Goal: Transaction & Acquisition: Purchase product/service

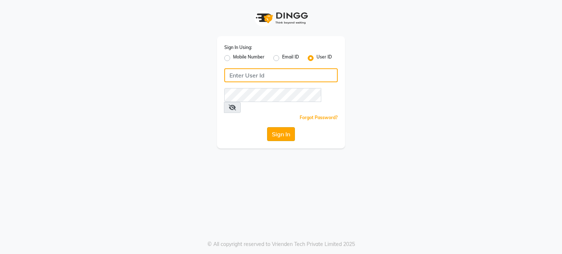
type input "punehaircompany"
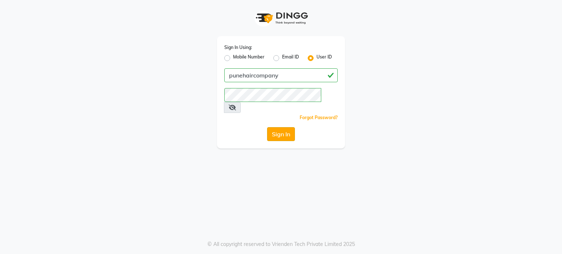
click at [271, 127] on button "Sign In" at bounding box center [281, 134] width 28 height 14
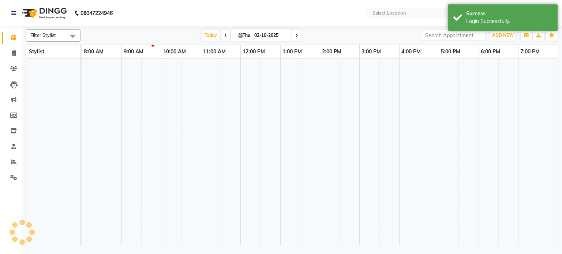
select select "en"
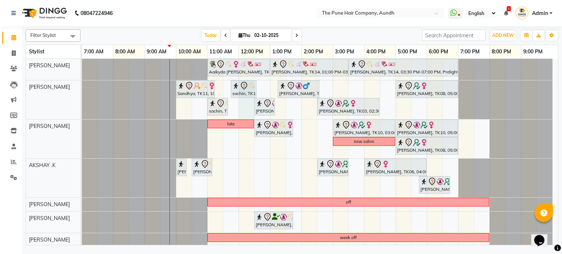
click at [241, 111] on div "Aaikyda [PERSON_NAME], TK07, 11:00 AM-01:00 PM, Hair Color Majirel - Majirel To…" at bounding box center [320, 193] width 476 height 269
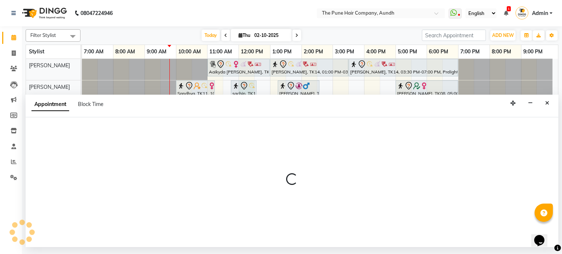
select select "3339"
select select "tentative"
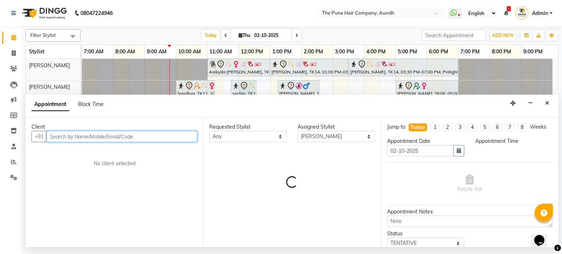
select select "720"
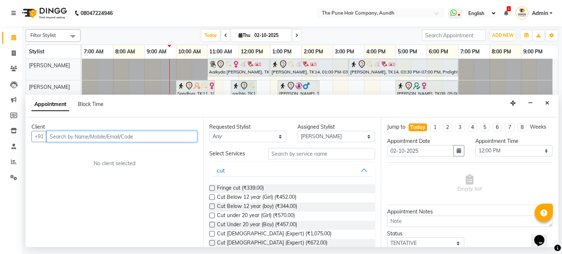
click at [138, 137] on input "text" at bounding box center [121, 136] width 151 height 11
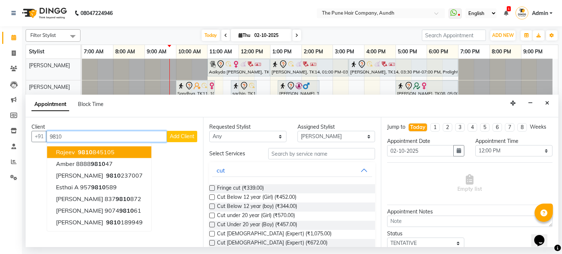
click at [117, 151] on button "Rajeev 9810 845105" at bounding box center [99, 153] width 104 height 12
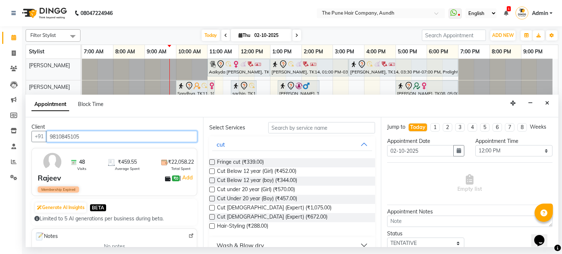
scroll to position [37, 0]
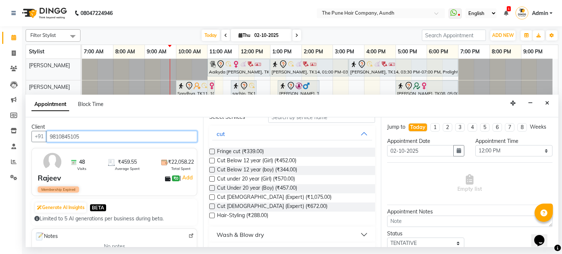
type input "9810845105"
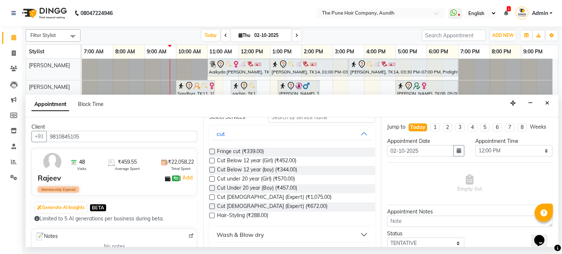
click at [214, 207] on label at bounding box center [211, 206] width 5 height 5
click at [214, 207] on input "checkbox" at bounding box center [211, 207] width 5 height 5
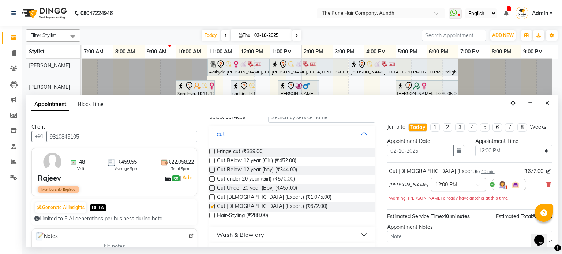
checkbox input "false"
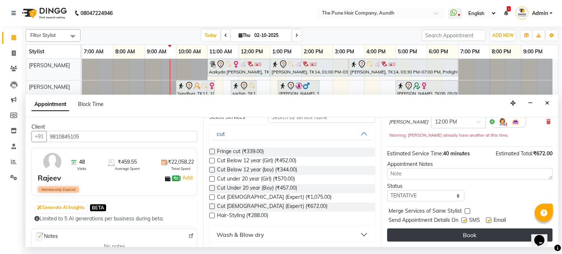
click at [456, 232] on button "Book" at bounding box center [469, 235] width 165 height 13
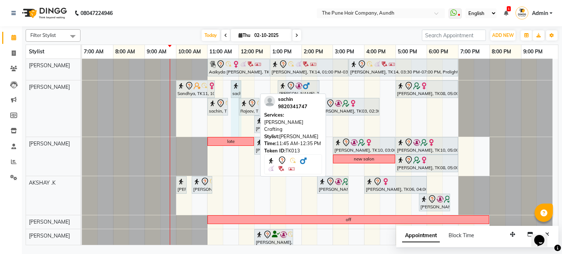
drag, startPoint x: 255, startPoint y: 86, endPoint x: 240, endPoint y: 90, distance: 15.3
click at [82, 90] on div "Sandhya, TK11, 10:00 AM-11:15 AM, Cut Under 20 year (Boy) sachin, TK13, 11:45 A…" at bounding box center [82, 108] width 0 height 56
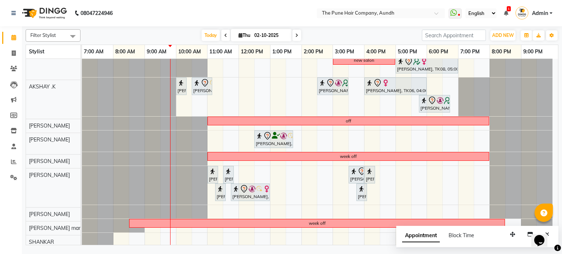
scroll to position [81, 0]
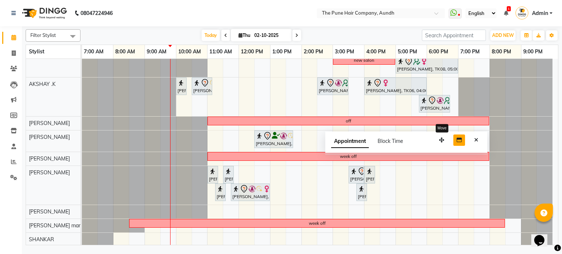
drag, startPoint x: 511, startPoint y: 233, endPoint x: 455, endPoint y: 134, distance: 114.3
click at [440, 138] on icon "button" at bounding box center [441, 140] width 5 height 5
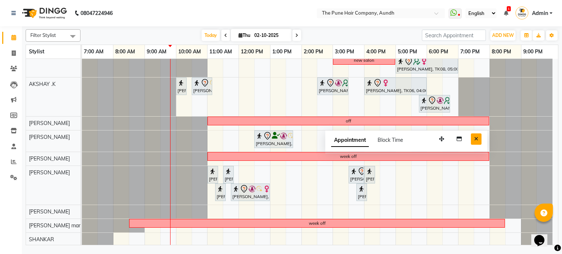
click at [475, 139] on icon "Close" at bounding box center [476, 138] width 4 height 5
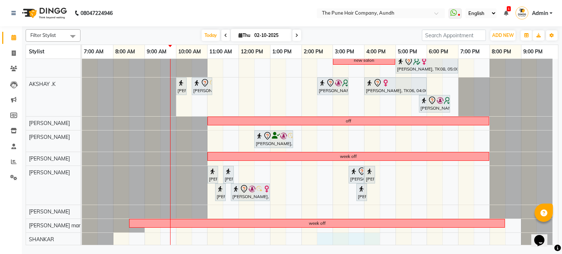
drag, startPoint x: 320, startPoint y: 238, endPoint x: 369, endPoint y: 233, distance: 49.0
click at [370, 232] on div "Aaikyda [PERSON_NAME], TK07, 11:00 AM-01:00 PM, Hair Color Majirel - Majirel To…" at bounding box center [320, 112] width 476 height 269
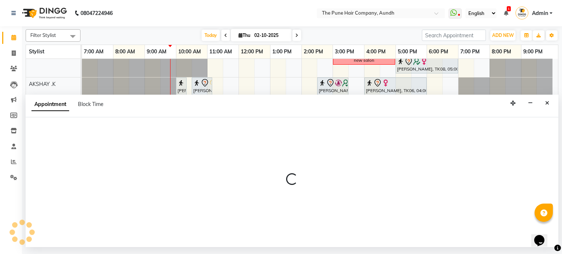
select select "89448"
select select "870"
select select "tentative"
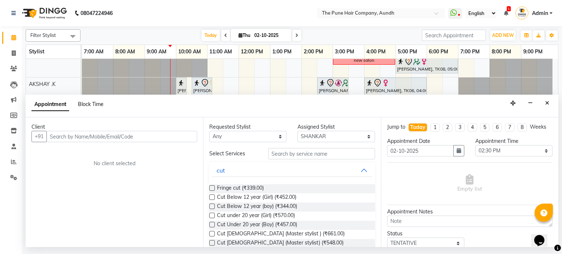
click at [97, 104] on span "Block Time" at bounding box center [91, 104] width 26 height 7
select select "89448"
select select "870"
select select "990"
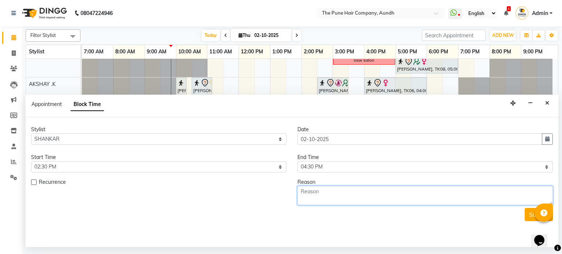
click at [306, 197] on textarea at bounding box center [424, 195] width 255 height 19
type textarea "old salon spa"
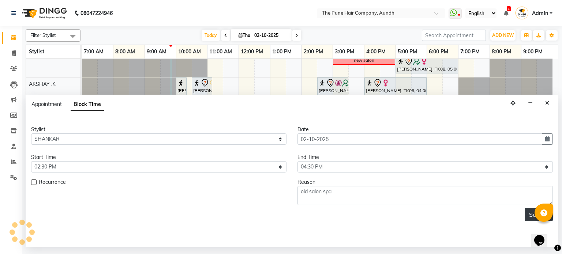
click at [529, 213] on button "Submit" at bounding box center [539, 214] width 28 height 13
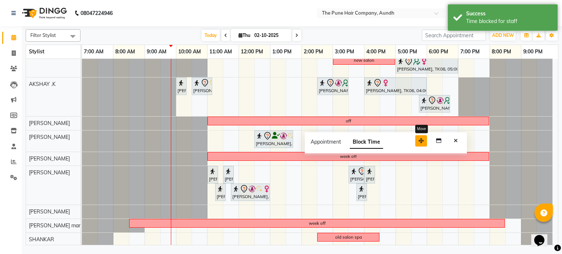
drag, startPoint x: 516, startPoint y: 231, endPoint x: 425, endPoint y: 138, distance: 130.9
click at [425, 138] on button "button" at bounding box center [421, 140] width 12 height 11
click at [457, 142] on icon "Close" at bounding box center [456, 140] width 4 height 5
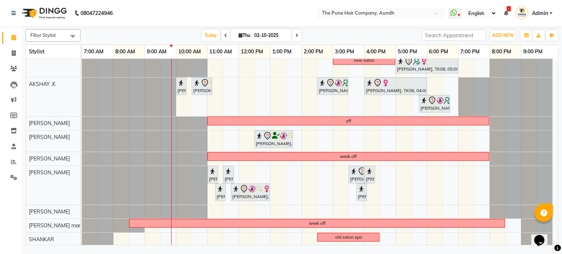
click at [266, 32] on input "02-10-2025" at bounding box center [270, 35] width 37 height 11
select select "10"
select select "2025"
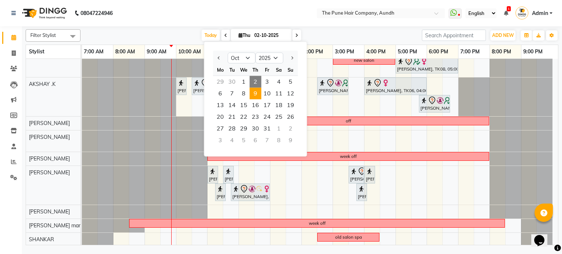
click at [250, 95] on span "9" at bounding box center [255, 94] width 12 height 12
type input "[DATE]"
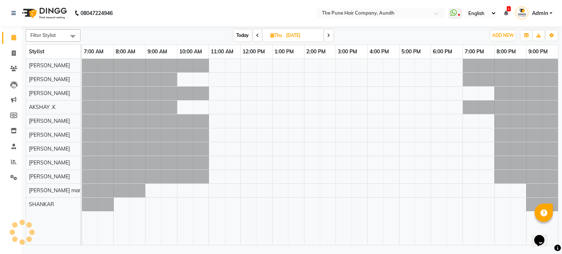
scroll to position [0, 0]
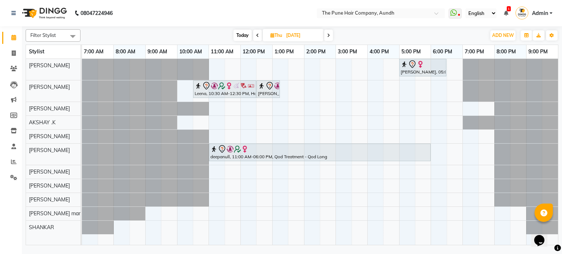
click at [285, 33] on input "[DATE]" at bounding box center [302, 35] width 37 height 11
select select "10"
select select "2025"
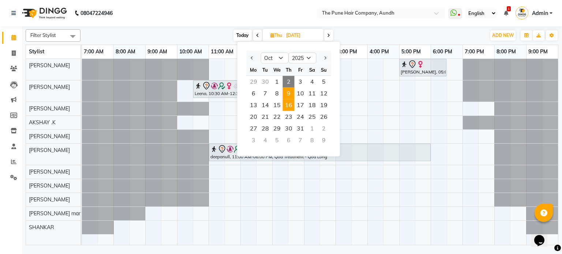
click at [284, 107] on span "16" at bounding box center [289, 105] width 12 height 12
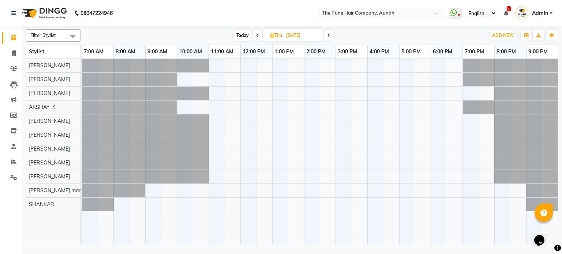
click at [255, 34] on span at bounding box center [257, 35] width 9 height 11
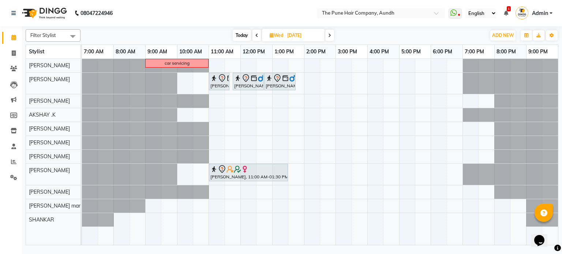
click at [329, 34] on icon at bounding box center [329, 35] width 3 height 4
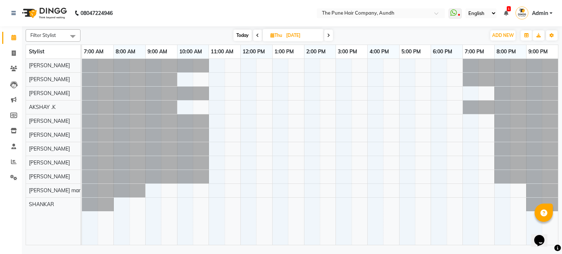
click at [329, 34] on icon at bounding box center [328, 35] width 3 height 4
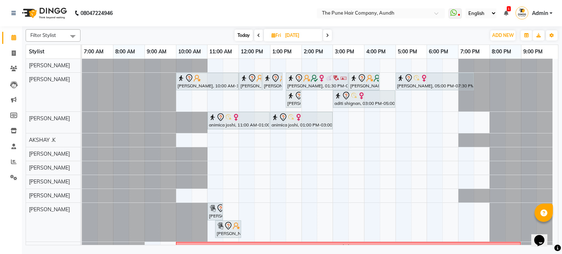
click at [258, 35] on icon at bounding box center [258, 35] width 3 height 4
type input "[DATE]"
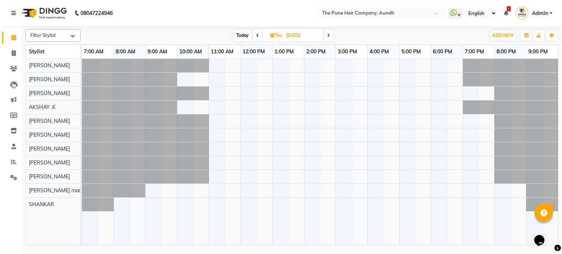
click at [372, 86] on div at bounding box center [320, 152] width 476 height 187
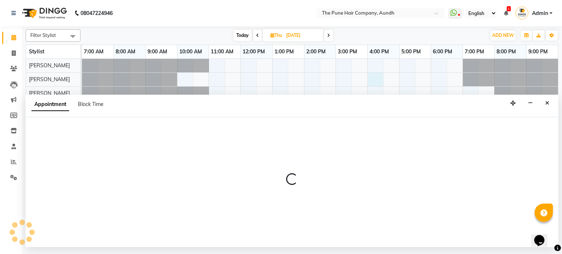
select select "3339"
select select "960"
select select "tentative"
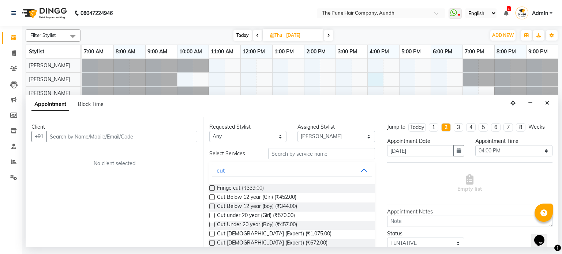
click at [84, 138] on input "text" at bounding box center [121, 136] width 151 height 11
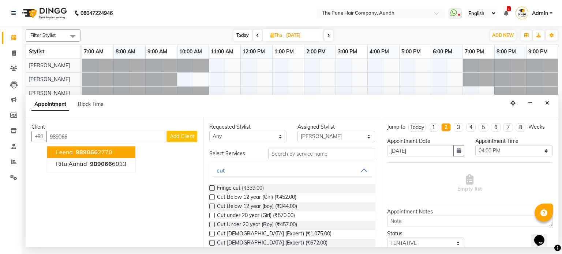
click at [88, 153] on span "989066" at bounding box center [87, 152] width 22 height 7
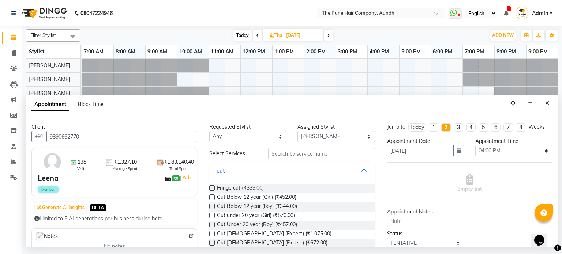
type input "9890662770"
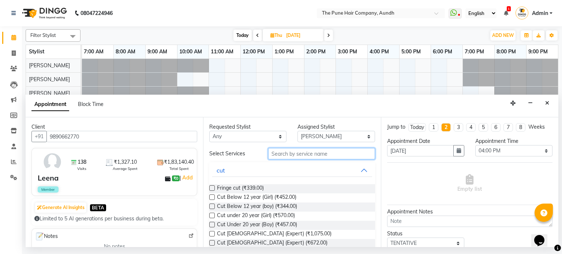
click at [287, 154] on input "text" at bounding box center [321, 153] width 107 height 11
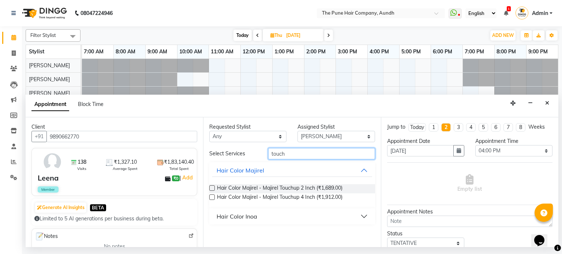
type input "touch"
click at [245, 218] on div "Hair Color Inoa" at bounding box center [237, 216] width 41 height 9
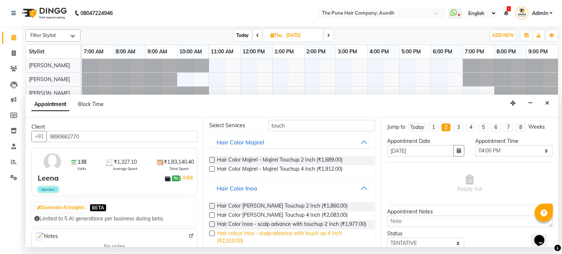
scroll to position [44, 0]
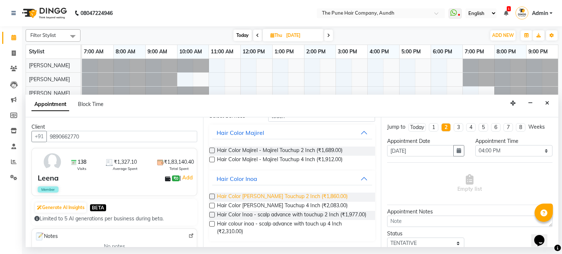
click at [250, 193] on span "Hair Color [PERSON_NAME] Touchup 2 Inch (₹1,860.00)" at bounding box center [282, 197] width 131 height 9
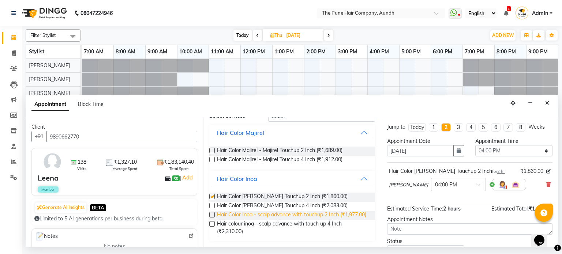
checkbox input "false"
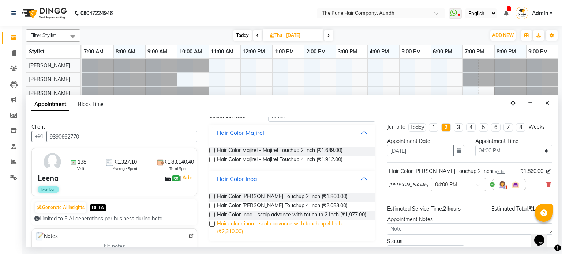
scroll to position [0, 0]
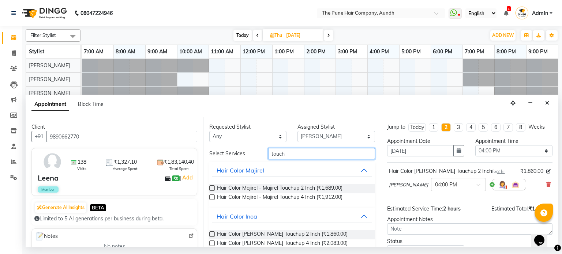
click at [317, 156] on input "touch" at bounding box center [321, 153] width 107 height 11
type input "t"
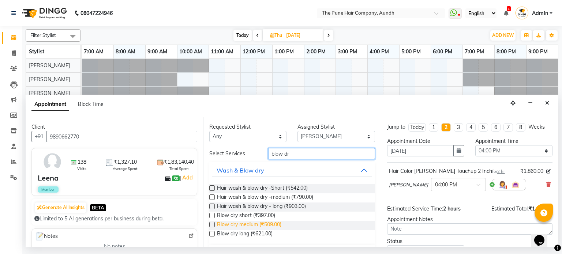
type input "blow dr"
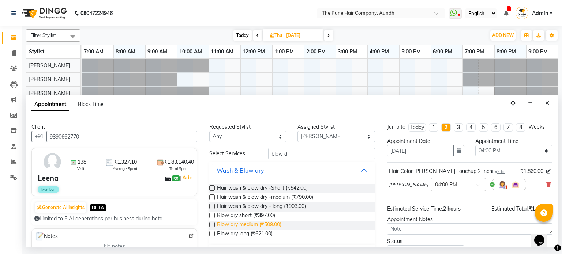
click at [255, 222] on span "Blow dry medium (₹509.00)" at bounding box center [249, 225] width 64 height 9
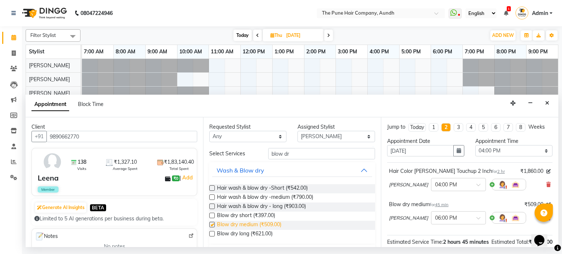
checkbox input "false"
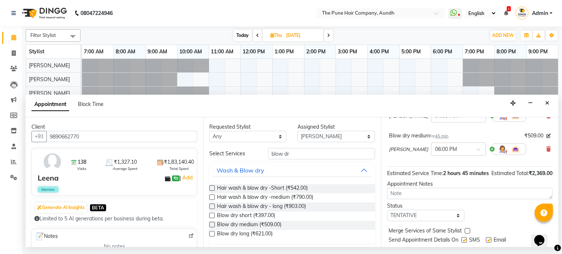
scroll to position [96, 0]
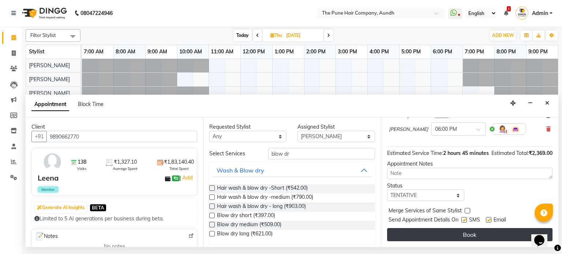
click at [447, 237] on button "Book" at bounding box center [469, 234] width 165 height 13
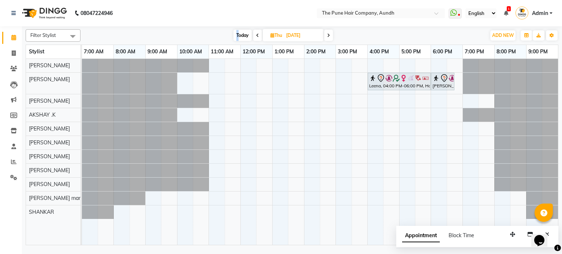
click at [237, 33] on span "Today" at bounding box center [242, 35] width 18 height 11
type input "02-10-2025"
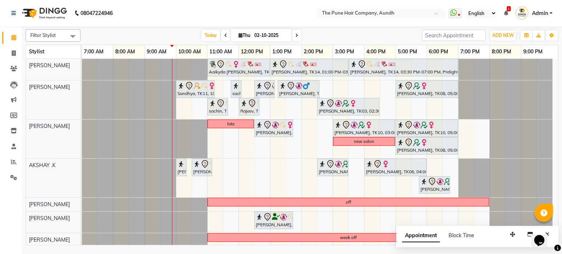
click at [272, 33] on input "02-10-2025" at bounding box center [270, 35] width 37 height 11
select select "10"
select select "2025"
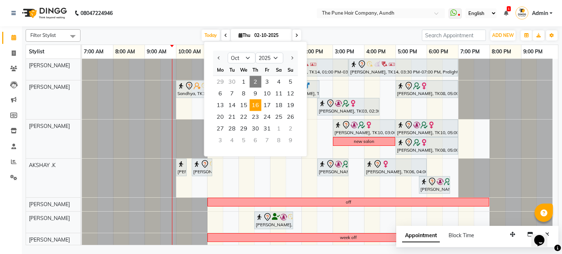
click at [252, 108] on span "16" at bounding box center [255, 105] width 12 height 12
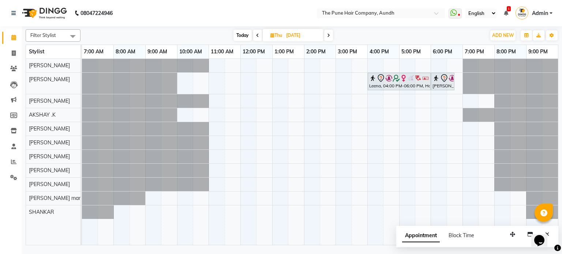
click at [235, 33] on span "Today" at bounding box center [242, 35] width 18 height 11
type input "02-10-2025"
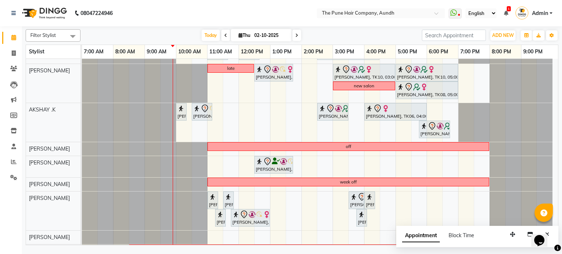
scroll to position [73, 0]
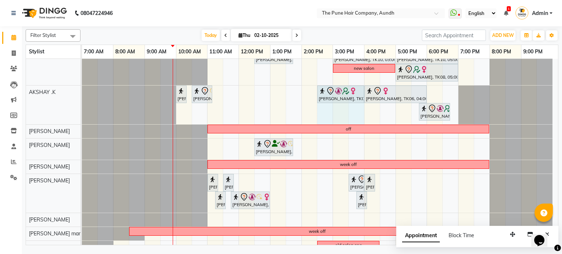
drag, startPoint x: 347, startPoint y: 98, endPoint x: 357, endPoint y: 95, distance: 10.0
click at [82, 95] on div "[PERSON_NAME] topakar, TK09, 10:00 AM-10:20 AM, [PERSON_NAME] Crafting [PERSON_…" at bounding box center [82, 105] width 0 height 39
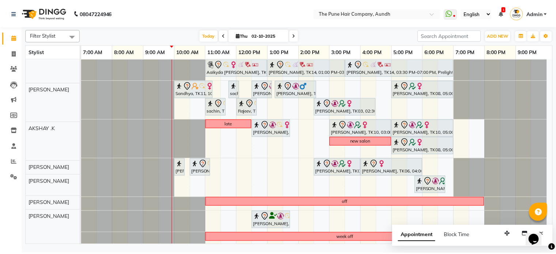
scroll to position [0, 0]
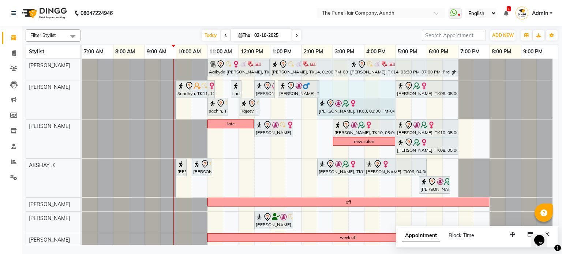
drag, startPoint x: 378, startPoint y: 106, endPoint x: 387, endPoint y: 104, distance: 9.5
click at [82, 104] on div "Sandhya, TK11, 10:00 AM-11:15 AM, Cut Under 20 year (Boy) sachin, TK13, 11:45 A…" at bounding box center [82, 99] width 0 height 39
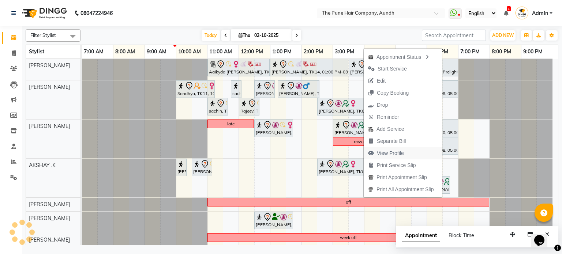
click at [395, 156] on span "View Profile" at bounding box center [390, 154] width 27 height 8
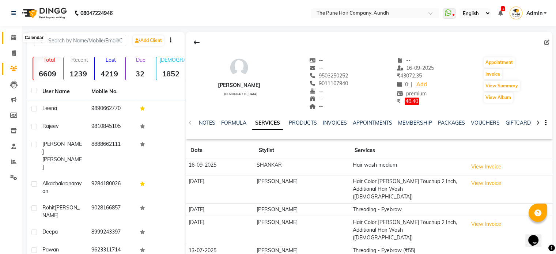
click at [10, 38] on span at bounding box center [13, 38] width 13 height 8
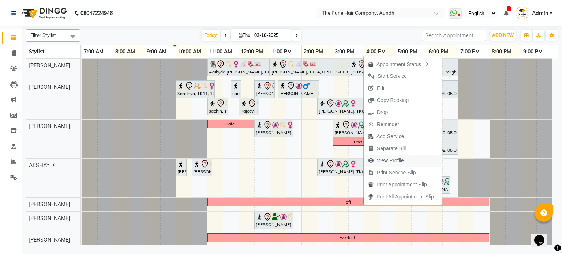
click at [394, 164] on span "View Profile" at bounding box center [390, 161] width 27 height 8
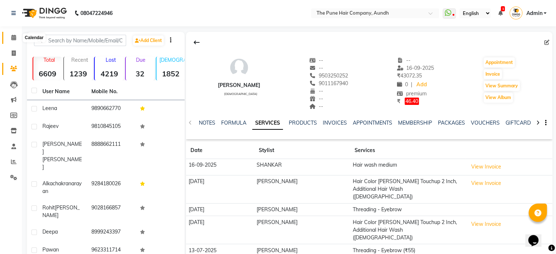
click at [13, 40] on icon at bounding box center [13, 37] width 5 height 5
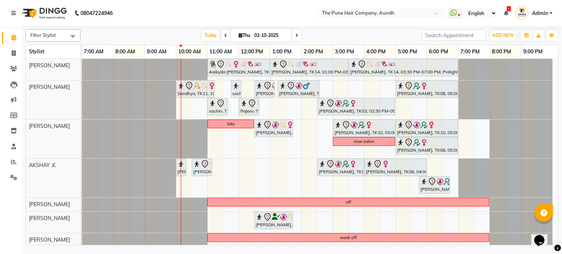
click at [2, 32] on link "Calendar" at bounding box center [11, 38] width 18 height 12
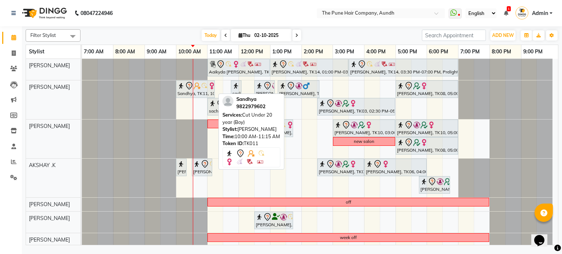
click at [201, 90] on div "Sandhya, TK11, 10:00 AM-11:15 AM, Cut Under 20 year (Boy)" at bounding box center [195, 89] width 37 height 15
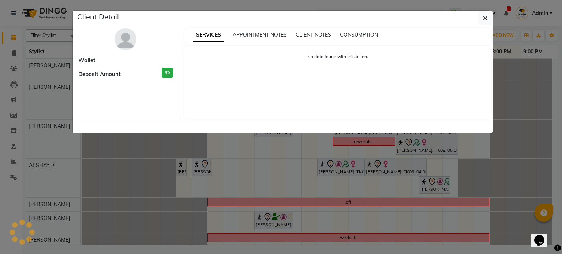
select select "7"
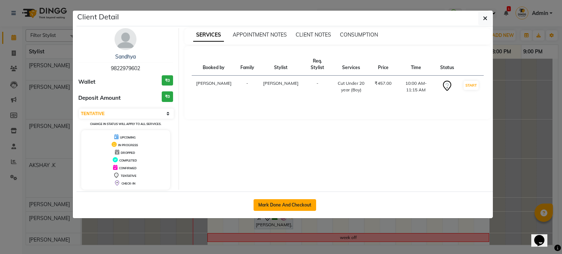
click at [282, 199] on button "Mark Done And Checkout" at bounding box center [284, 205] width 63 height 12
select select "106"
select select "service"
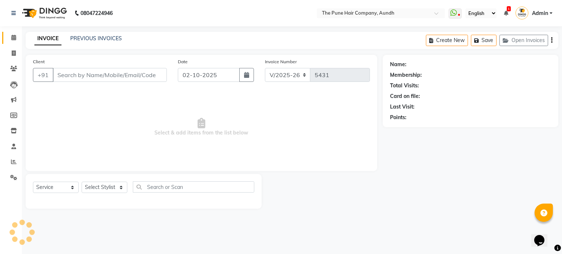
select select "3"
type input "9822979602"
select select "3339"
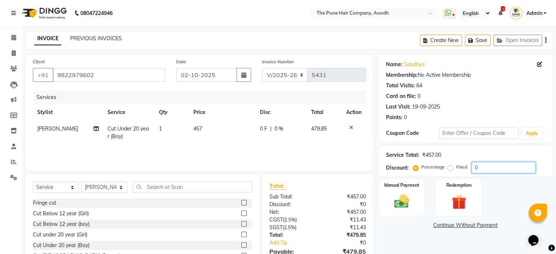
click at [486, 168] on input "0" at bounding box center [504, 167] width 64 height 11
type input "20"
click at [399, 207] on img at bounding box center [402, 202] width 25 height 18
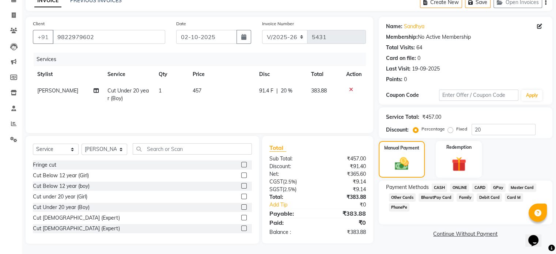
scroll to position [39, 0]
click at [461, 188] on span "ONLINE" at bounding box center [459, 187] width 19 height 8
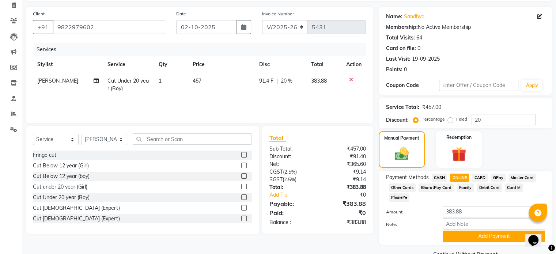
scroll to position [56, 0]
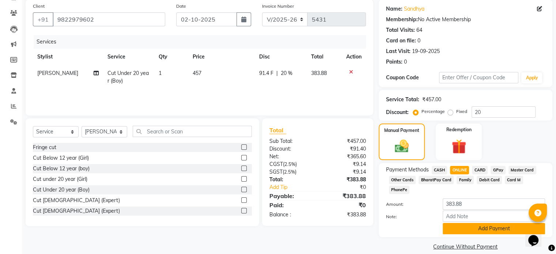
click at [484, 223] on button "Add Payment" at bounding box center [494, 228] width 102 height 11
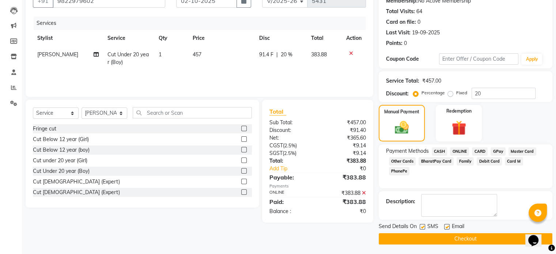
scroll to position [75, 0]
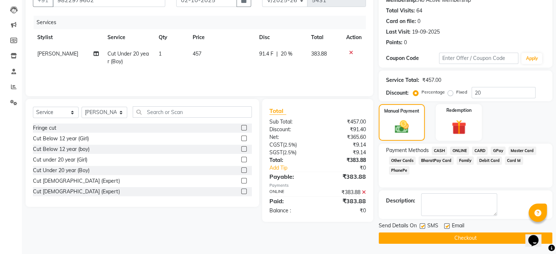
click at [423, 226] on label at bounding box center [422, 225] width 5 height 5
click at [423, 226] on input "checkbox" at bounding box center [422, 226] width 5 height 5
checkbox input "false"
click at [448, 226] on label at bounding box center [446, 225] width 5 height 5
click at [448, 226] on input "checkbox" at bounding box center [446, 226] width 5 height 5
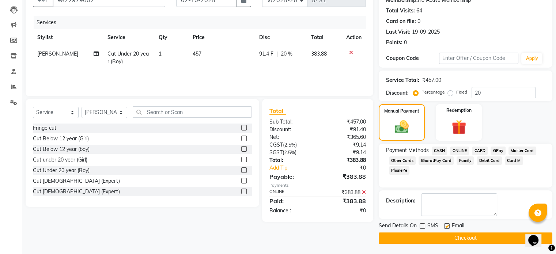
checkbox input "false"
click at [406, 236] on button "Checkout" at bounding box center [466, 238] width 174 height 11
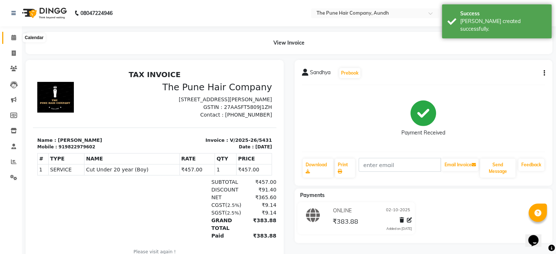
click at [13, 40] on icon at bounding box center [13, 37] width 5 height 5
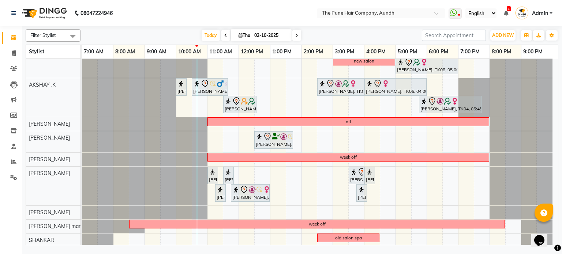
scroll to position [81, 0]
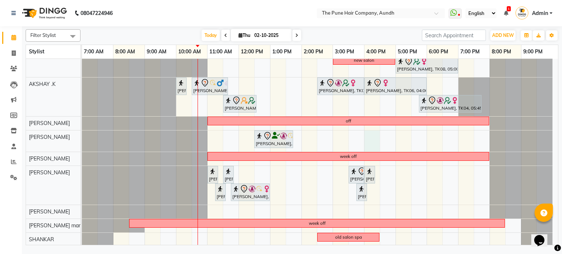
click at [368, 135] on div "Aaikyda [PERSON_NAME], TK07, 11:00 AM-01:00 PM, Hair Color Majirel - Majirel To…" at bounding box center [320, 112] width 476 height 269
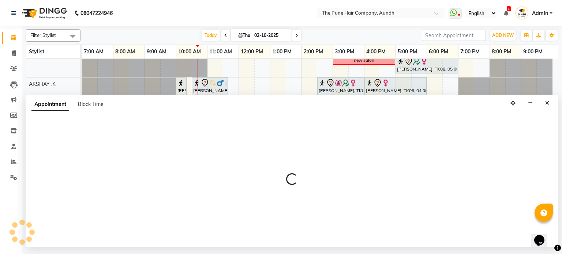
select select "18078"
select select "960"
select select "tentative"
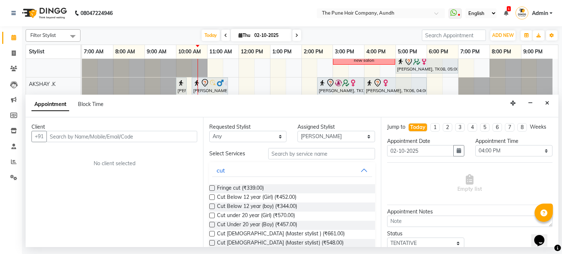
click at [174, 137] on input "text" at bounding box center [121, 136] width 151 height 11
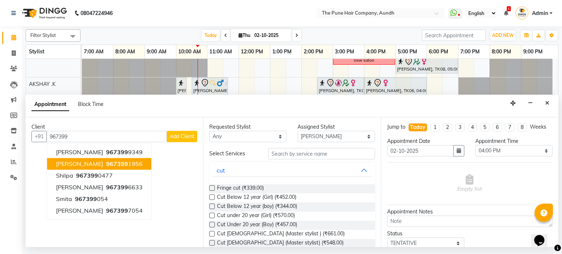
click at [124, 164] on ngb-highlight "967399 1956" at bounding box center [124, 164] width 38 height 7
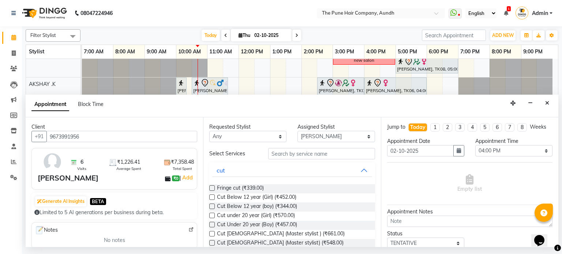
type input "9673991956"
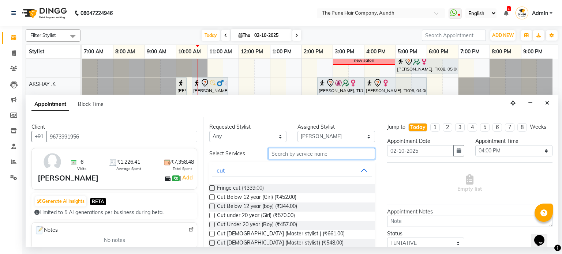
click at [282, 153] on input "text" at bounding box center [321, 153] width 107 height 11
type input "cut"
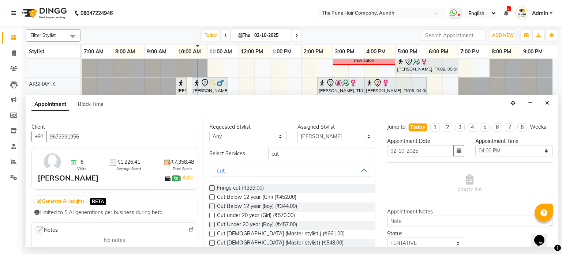
click at [211, 232] on label at bounding box center [211, 233] width 5 height 5
click at [211, 232] on input "checkbox" at bounding box center [211, 234] width 5 height 5
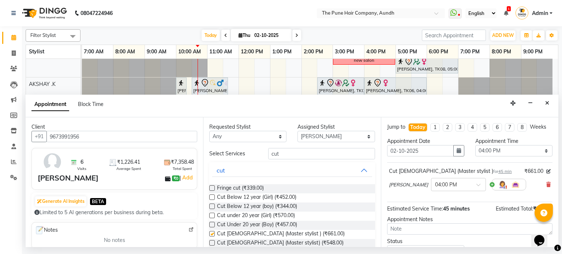
checkbox input "false"
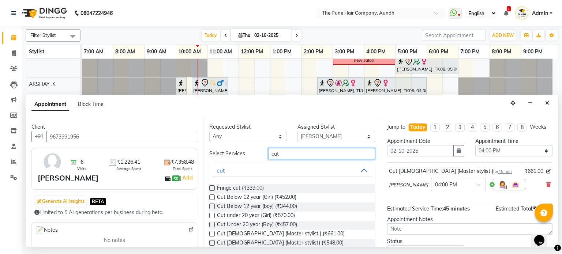
click at [284, 149] on input "cut" at bounding box center [321, 153] width 107 height 11
type input "c"
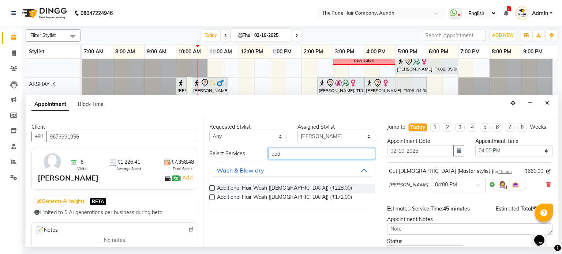
type input "add"
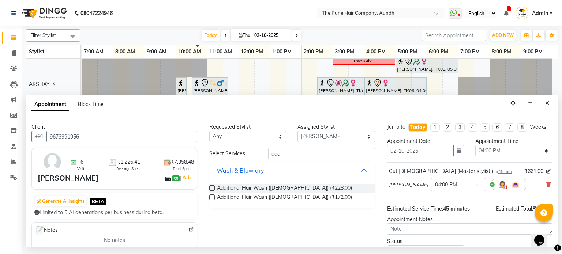
click at [211, 187] on label at bounding box center [211, 187] width 5 height 5
click at [211, 187] on input "checkbox" at bounding box center [211, 189] width 5 height 5
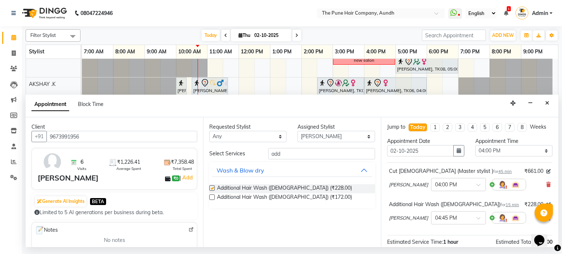
checkbox input "false"
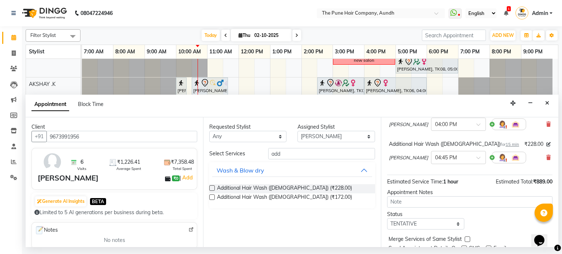
scroll to position [88, 0]
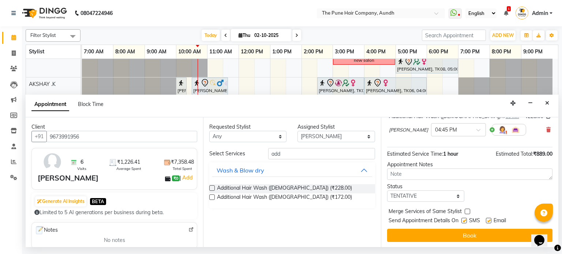
click at [455, 234] on button "Book" at bounding box center [469, 235] width 165 height 13
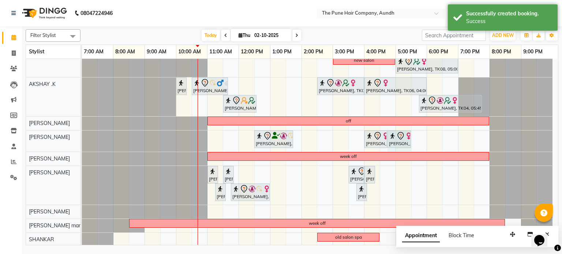
drag, startPoint x: 397, startPoint y: 136, endPoint x: 414, endPoint y: 136, distance: 16.8
click at [414, 136] on div "Aaikyda [PERSON_NAME], TK07, 11:00 AM-01:00 PM, Hair Color Majirel - Majirel To…" at bounding box center [320, 112] width 476 height 269
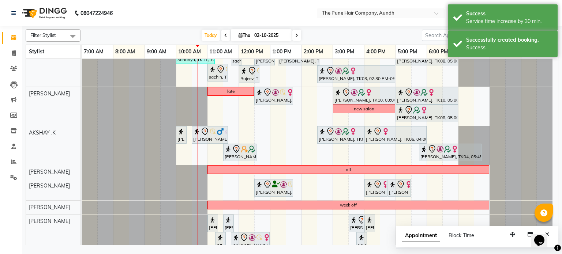
scroll to position [8, 0]
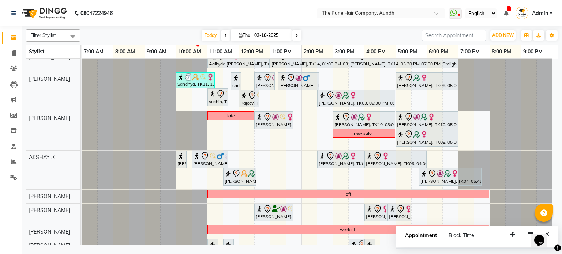
click at [337, 34] on div "Today Thu 02-10-2025" at bounding box center [251, 35] width 334 height 11
click at [257, 33] on input "02-10-2025" at bounding box center [270, 35] width 37 height 11
select select "10"
select select "2025"
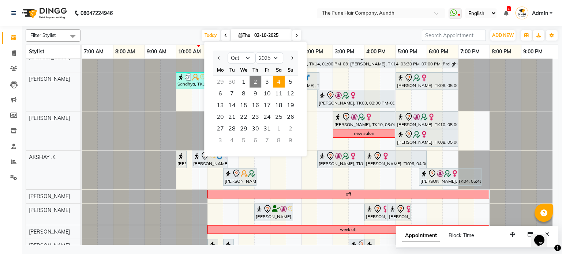
click at [275, 83] on span "4" at bounding box center [279, 82] width 12 height 12
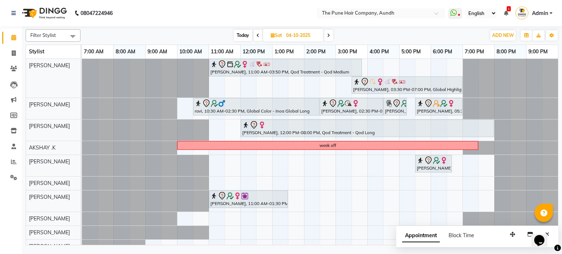
click at [328, 34] on icon at bounding box center [328, 35] width 3 height 4
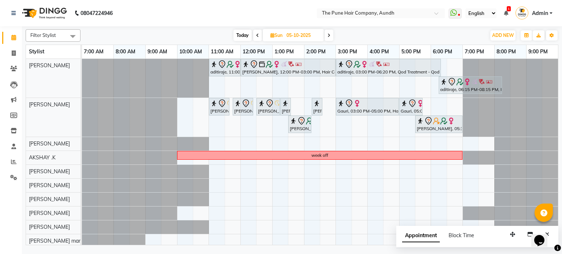
click at [253, 30] on span at bounding box center [257, 35] width 9 height 11
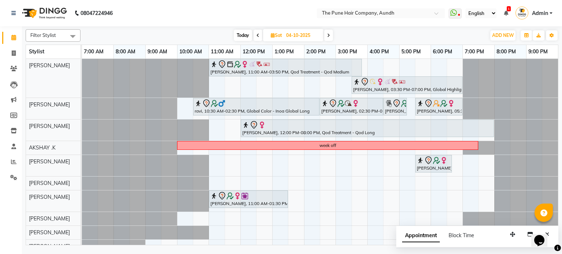
click at [256, 31] on span at bounding box center [257, 35] width 9 height 11
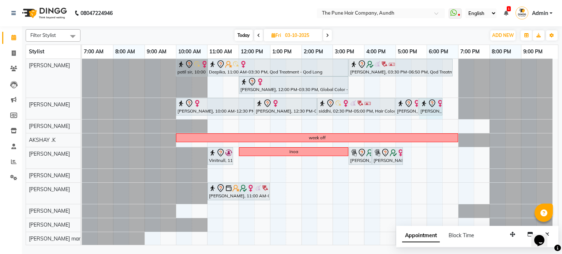
drag, startPoint x: 432, startPoint y: 107, endPoint x: 445, endPoint y: 107, distance: 12.8
click at [445, 107] on div "patil sir, 10:00 AM-11:00 AM, Cut [DEMOGRAPHIC_DATA] ( Top Stylist ) Deepika, 1…" at bounding box center [320, 159] width 476 height 201
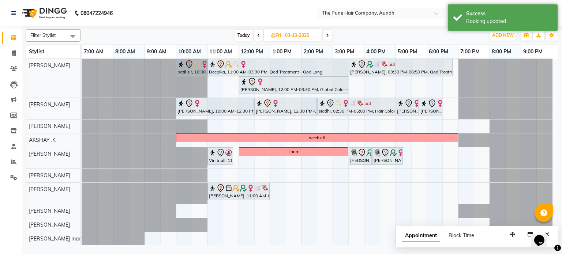
click at [255, 33] on span at bounding box center [258, 35] width 9 height 11
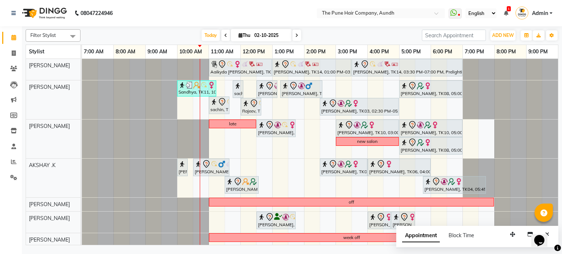
click at [299, 35] on span at bounding box center [296, 35] width 9 height 11
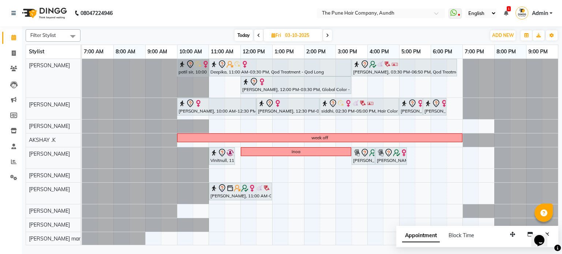
click at [325, 36] on span at bounding box center [327, 35] width 9 height 11
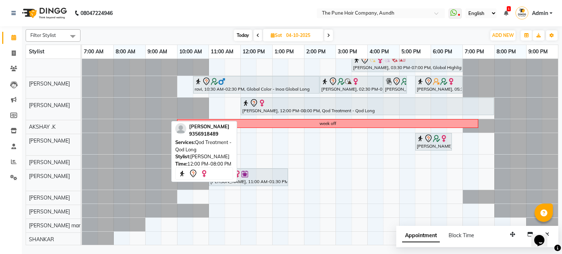
scroll to position [26, 0]
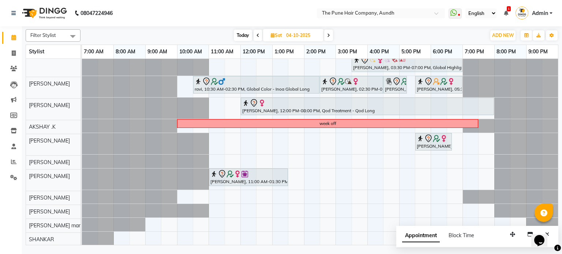
click at [237, 33] on span "Today" at bounding box center [243, 35] width 18 height 11
type input "02-10-2025"
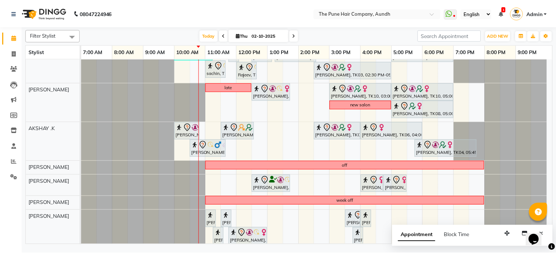
scroll to position [0, 0]
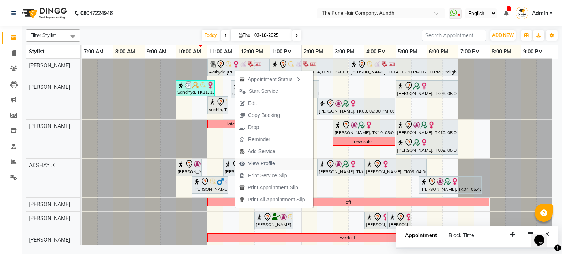
click at [260, 161] on span "View Profile" at bounding box center [261, 164] width 27 height 8
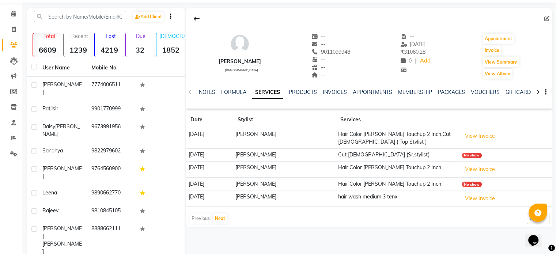
scroll to position [37, 0]
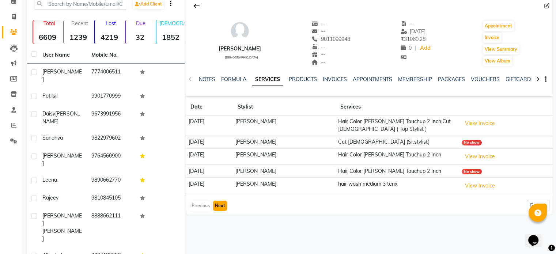
click at [224, 205] on button "Next" at bounding box center [220, 206] width 14 height 10
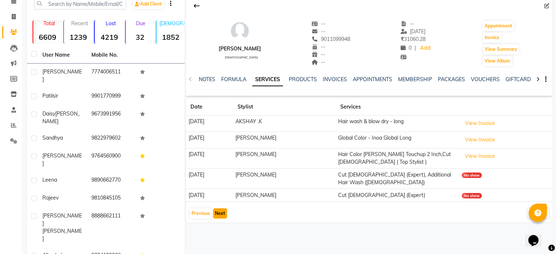
click at [221, 215] on button "Next" at bounding box center [220, 213] width 14 height 10
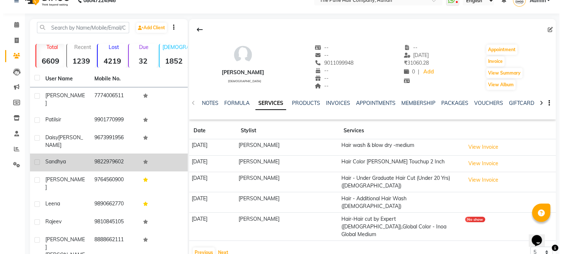
scroll to position [0, 0]
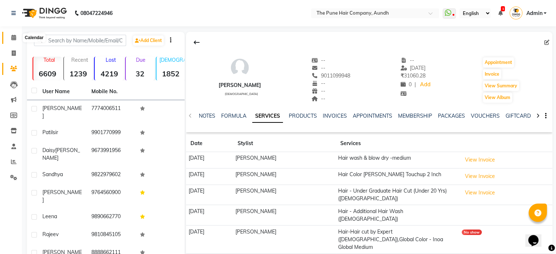
click at [12, 39] on icon at bounding box center [13, 37] width 5 height 5
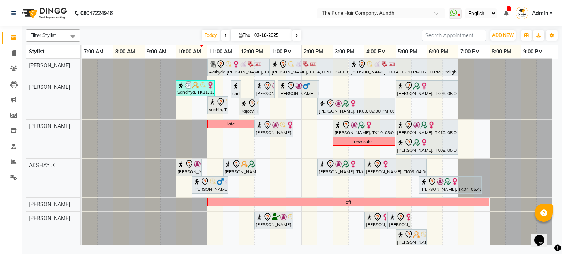
click at [296, 38] on span at bounding box center [296, 35] width 9 height 11
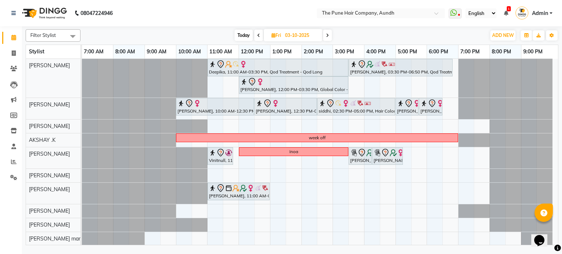
click at [329, 35] on icon at bounding box center [327, 35] width 3 height 4
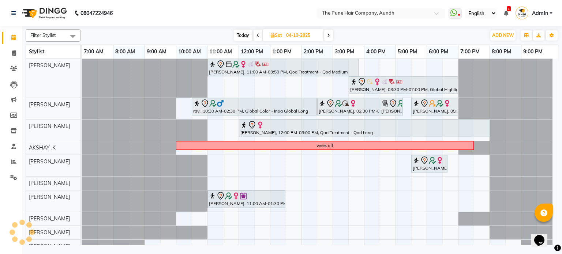
click at [329, 35] on icon at bounding box center [328, 35] width 3 height 4
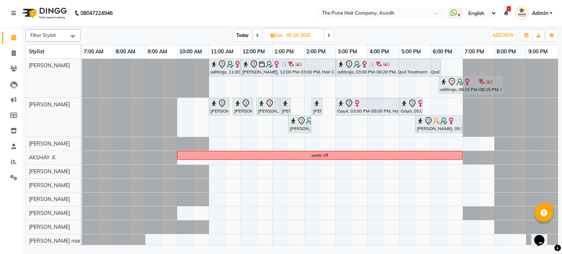
click at [328, 35] on icon at bounding box center [328, 35] width 3 height 4
type input "[DATE]"
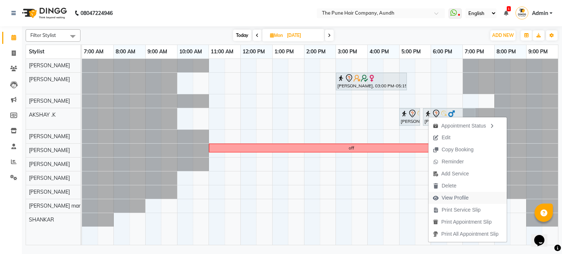
click at [452, 199] on span "View Profile" at bounding box center [455, 198] width 27 height 8
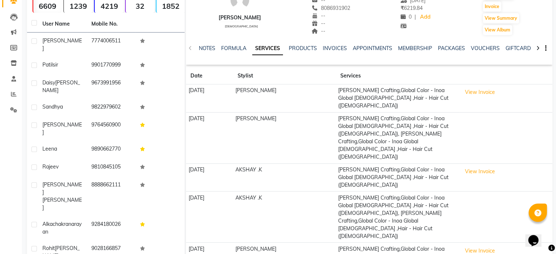
scroll to position [69, 0]
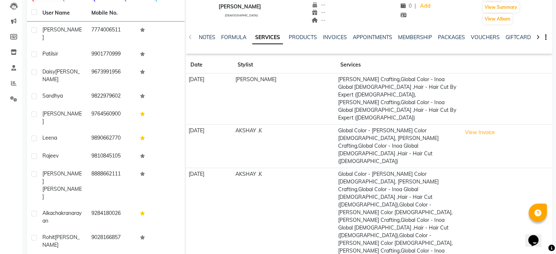
scroll to position [84, 0]
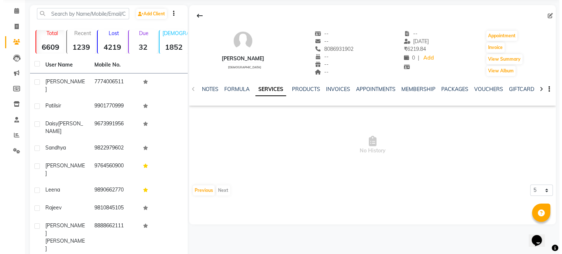
scroll to position [0, 0]
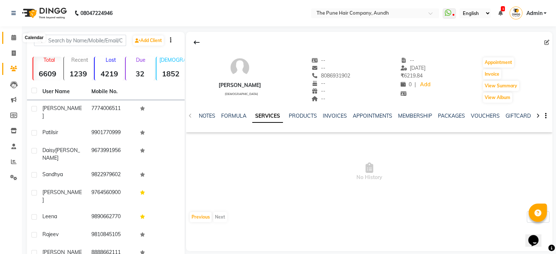
click at [10, 41] on span at bounding box center [13, 38] width 13 height 8
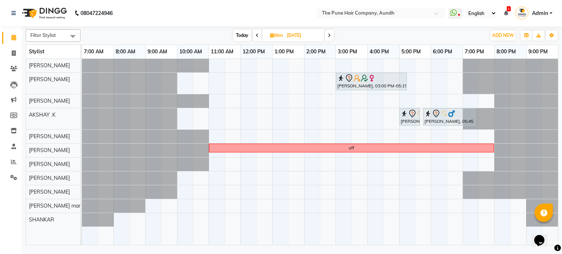
click at [331, 35] on span at bounding box center [329, 35] width 9 height 11
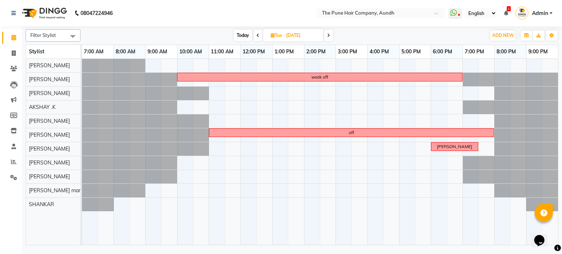
click at [323, 33] on span "[DATE]" at bounding box center [293, 35] width 60 height 12
click at [327, 35] on icon at bounding box center [328, 35] width 3 height 4
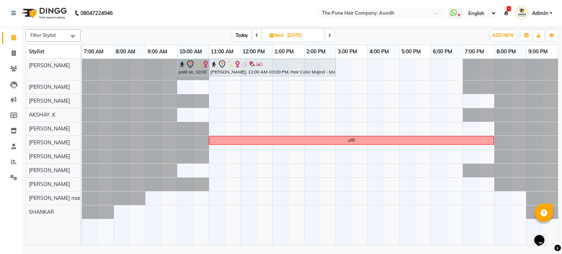
click at [331, 34] on icon at bounding box center [329, 35] width 3 height 4
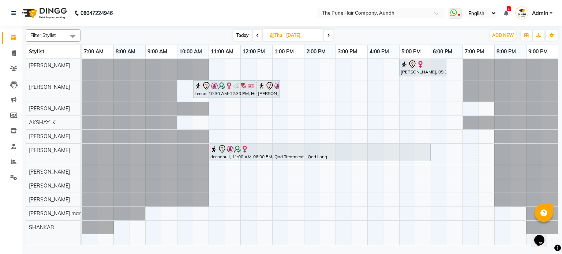
click at [330, 35] on icon at bounding box center [328, 35] width 3 height 4
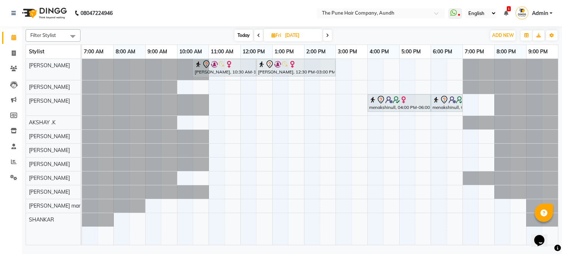
click at [330, 35] on span at bounding box center [327, 35] width 9 height 11
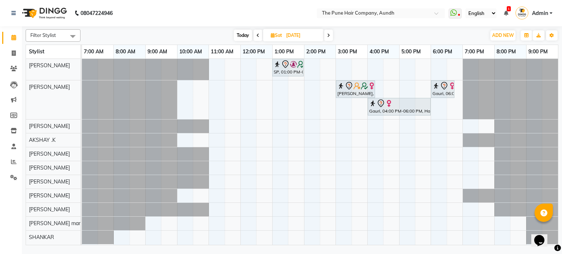
click at [330, 35] on span at bounding box center [328, 35] width 9 height 11
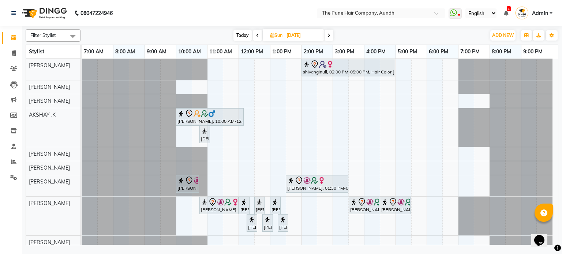
click at [328, 35] on icon at bounding box center [328, 35] width 3 height 4
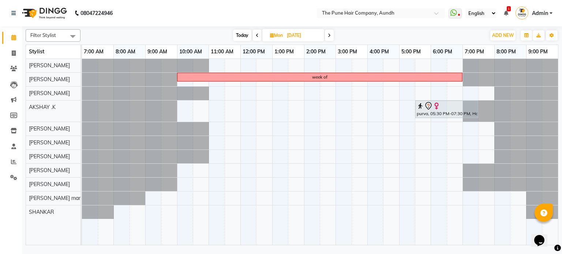
click at [329, 32] on span at bounding box center [329, 35] width 9 height 11
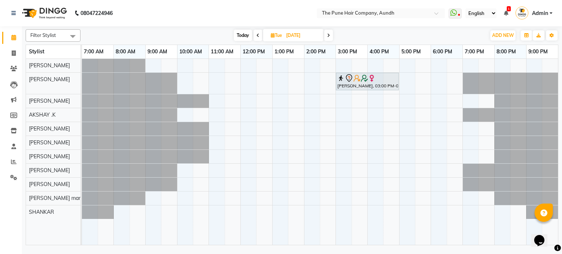
click at [329, 32] on span at bounding box center [328, 35] width 9 height 11
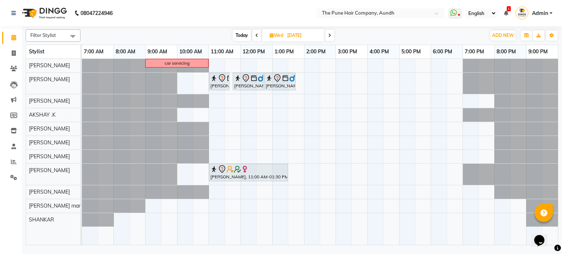
click at [329, 32] on span at bounding box center [329, 35] width 9 height 11
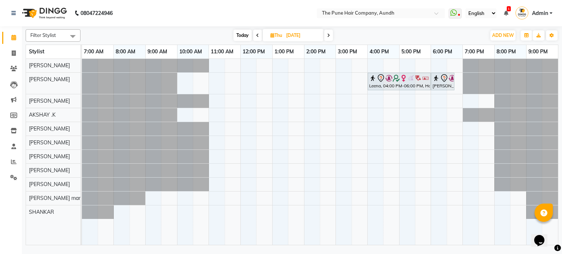
click at [329, 32] on span at bounding box center [328, 35] width 9 height 11
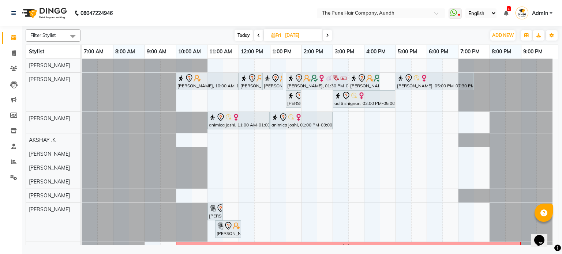
click at [327, 32] on span at bounding box center [327, 35] width 9 height 11
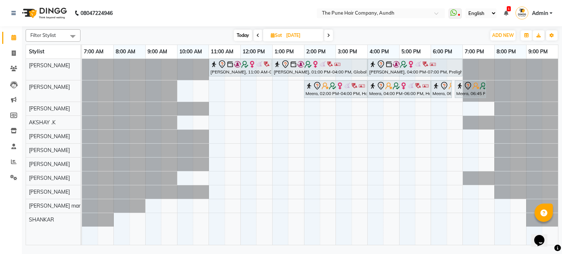
click at [327, 32] on span at bounding box center [328, 35] width 9 height 11
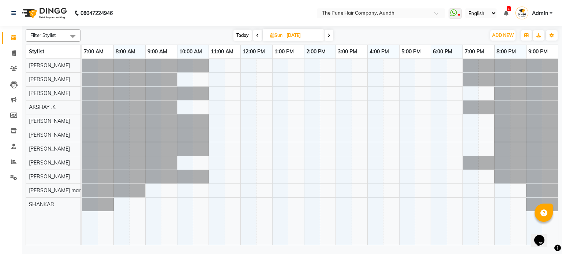
click at [327, 32] on span at bounding box center [328, 35] width 9 height 11
click at [327, 32] on span at bounding box center [329, 35] width 9 height 11
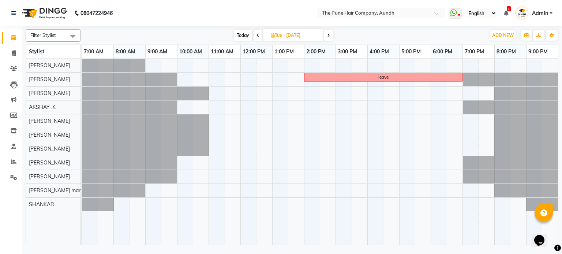
click at [326, 32] on span at bounding box center [328, 35] width 9 height 11
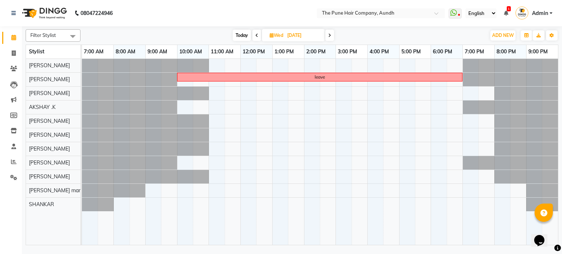
click at [253, 33] on span at bounding box center [256, 35] width 9 height 11
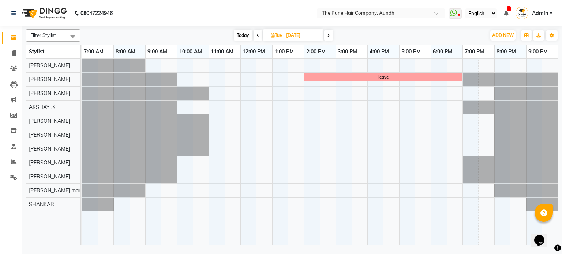
click at [329, 34] on icon at bounding box center [328, 35] width 3 height 4
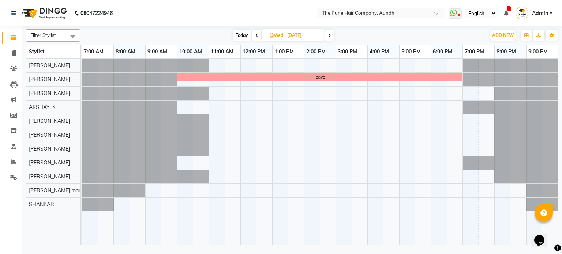
click at [329, 34] on icon at bounding box center [329, 35] width 3 height 4
click at [329, 34] on icon at bounding box center [328, 35] width 3 height 4
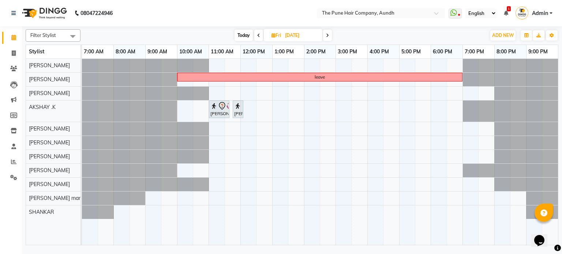
click at [329, 34] on span at bounding box center [327, 35] width 9 height 11
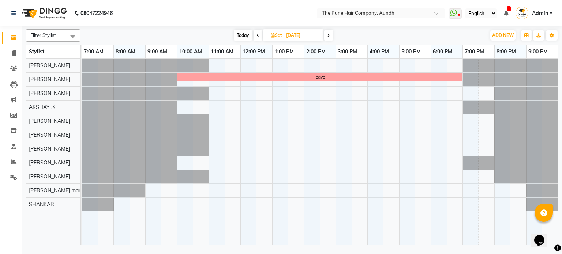
click at [329, 34] on icon at bounding box center [328, 35] width 3 height 4
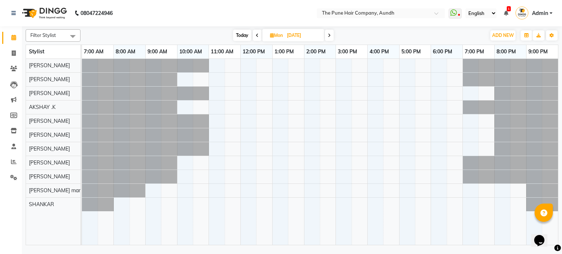
click at [329, 34] on icon at bounding box center [329, 35] width 3 height 4
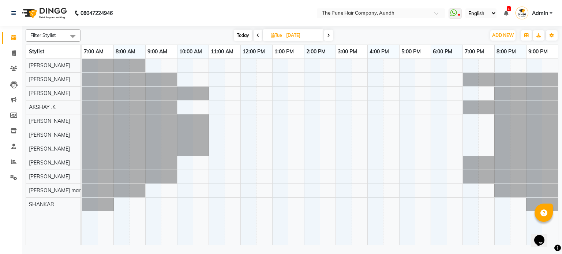
click at [328, 34] on icon at bounding box center [328, 35] width 3 height 4
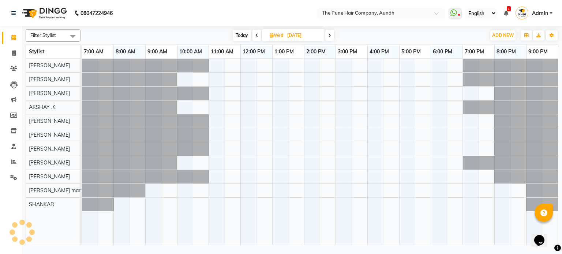
click at [328, 34] on span at bounding box center [329, 35] width 9 height 11
click at [330, 33] on icon at bounding box center [328, 35] width 3 height 4
click at [330, 33] on span at bounding box center [327, 35] width 9 height 11
click at [328, 33] on icon at bounding box center [328, 35] width 3 height 4
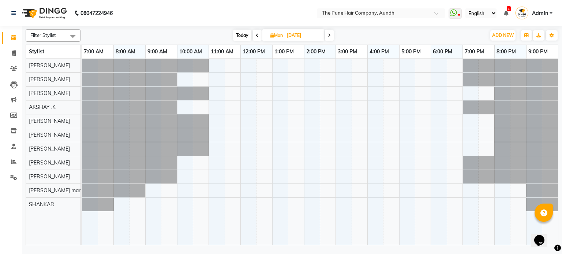
click at [328, 33] on span at bounding box center [329, 35] width 9 height 11
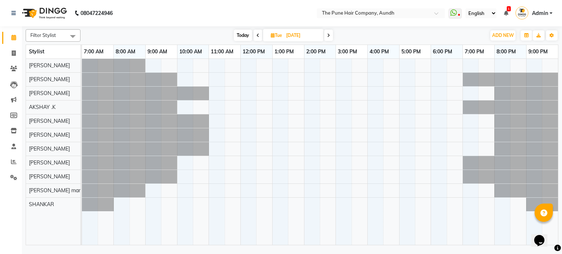
click at [328, 33] on icon at bounding box center [328, 35] width 3 height 4
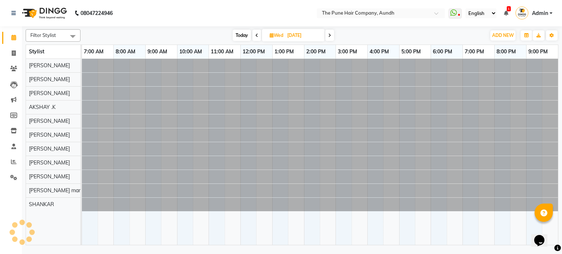
click at [328, 33] on span at bounding box center [329, 35] width 9 height 11
click at [328, 33] on icon at bounding box center [328, 35] width 3 height 4
click at [328, 33] on icon at bounding box center [327, 35] width 3 height 4
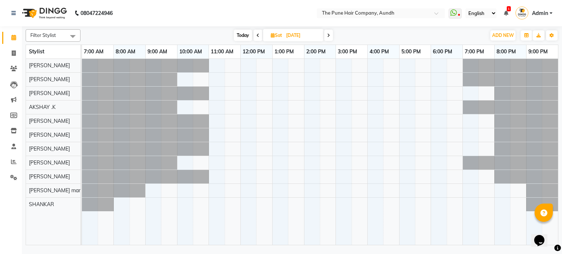
click at [328, 39] on span at bounding box center [328, 35] width 9 height 11
click at [241, 33] on span "Today" at bounding box center [242, 35] width 18 height 11
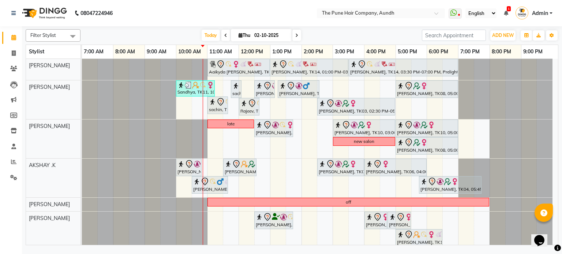
click at [293, 35] on span at bounding box center [296, 35] width 9 height 11
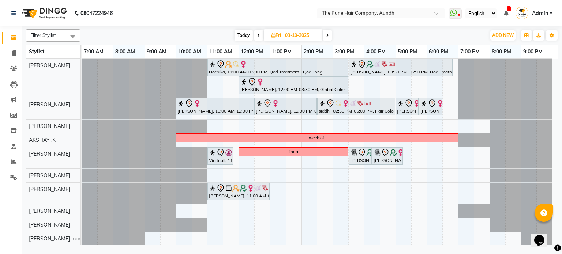
click at [329, 36] on span at bounding box center [327, 35] width 9 height 11
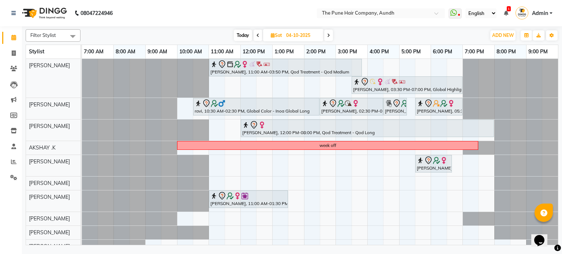
click at [332, 33] on span at bounding box center [328, 35] width 9 height 11
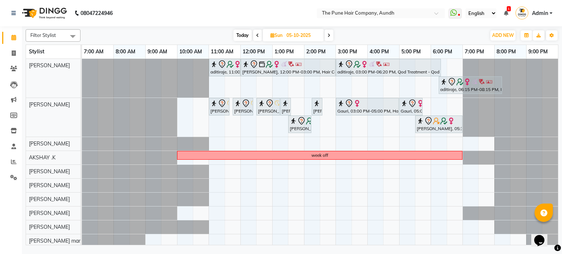
click at [238, 35] on span "Today" at bounding box center [242, 35] width 18 height 11
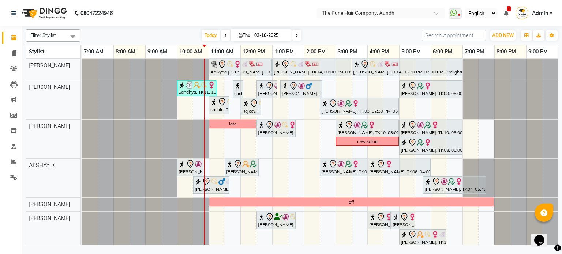
click at [225, 36] on icon at bounding box center [225, 35] width 3 height 4
type input "01-10-2025"
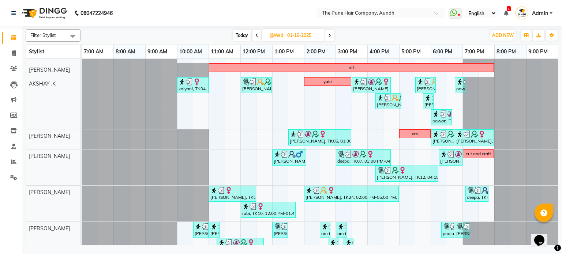
scroll to position [73, 0]
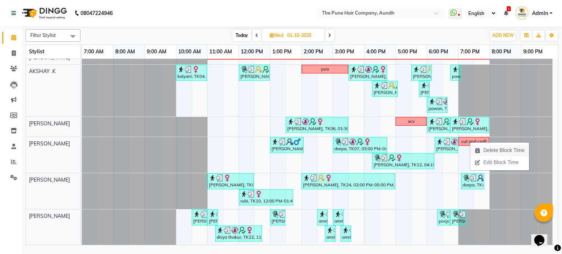
click at [495, 150] on span "Delete Block Time" at bounding box center [503, 151] width 41 height 8
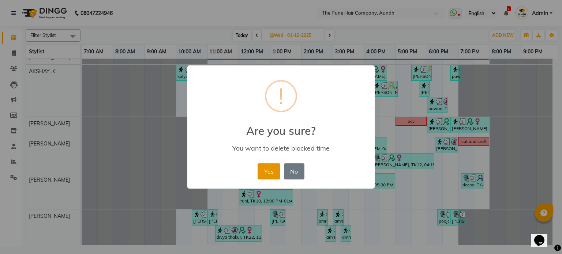
click at [274, 171] on button "Yes" at bounding box center [269, 172] width 22 height 16
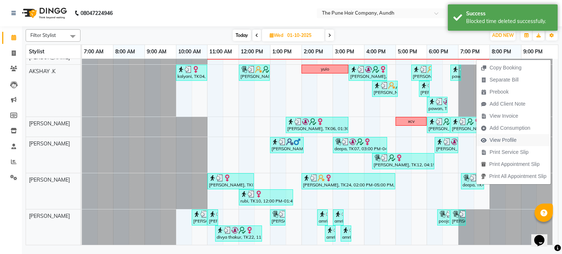
click at [495, 140] on span "View Profile" at bounding box center [502, 140] width 27 height 8
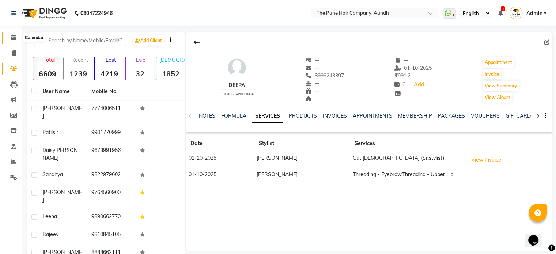
click at [14, 36] on icon at bounding box center [13, 37] width 5 height 5
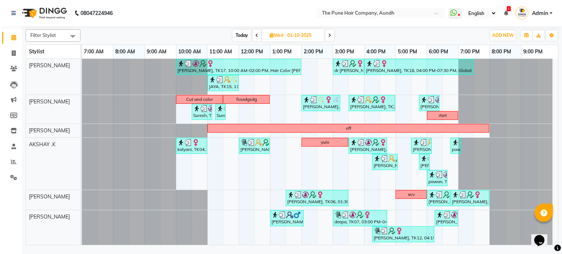
click at [330, 32] on span at bounding box center [329, 35] width 9 height 11
type input "02-10-2025"
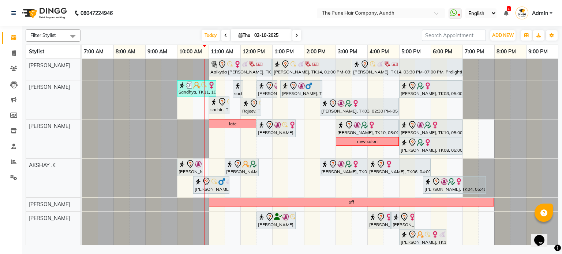
scroll to position [31, 0]
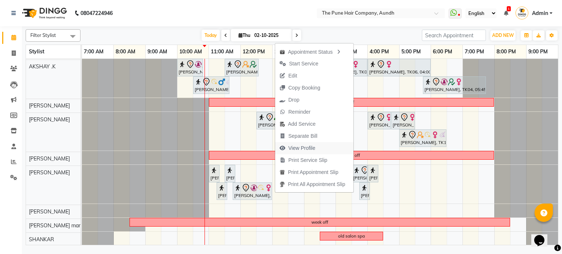
click at [305, 147] on span "View Profile" at bounding box center [301, 148] width 27 height 8
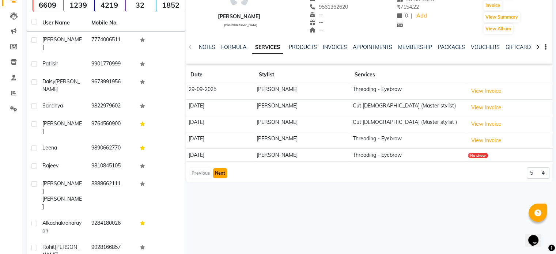
click at [223, 171] on button "Next" at bounding box center [220, 173] width 14 height 10
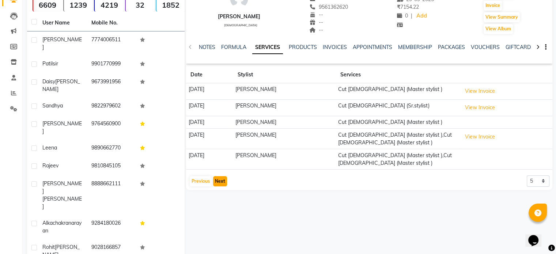
click at [217, 183] on button "Next" at bounding box center [220, 181] width 14 height 10
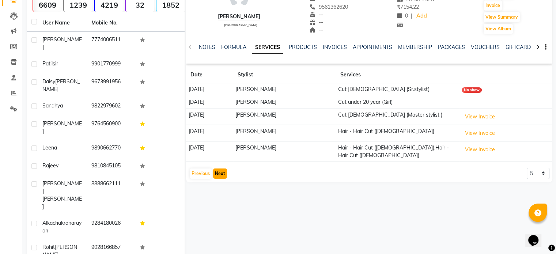
click at [219, 175] on button "Next" at bounding box center [220, 174] width 14 height 10
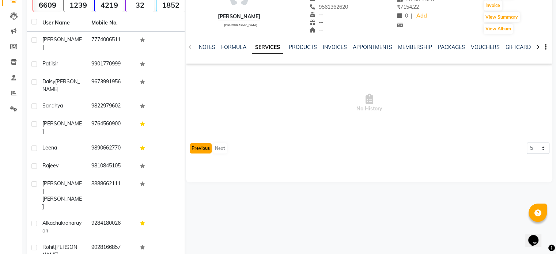
click at [204, 149] on button "Previous" at bounding box center [201, 148] width 22 height 10
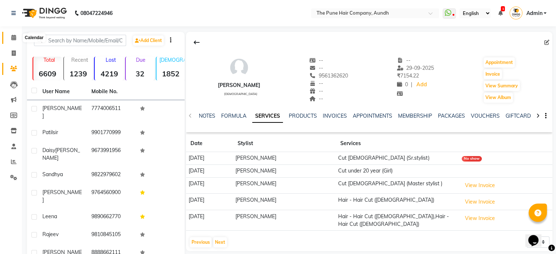
click at [13, 35] on icon at bounding box center [13, 37] width 5 height 5
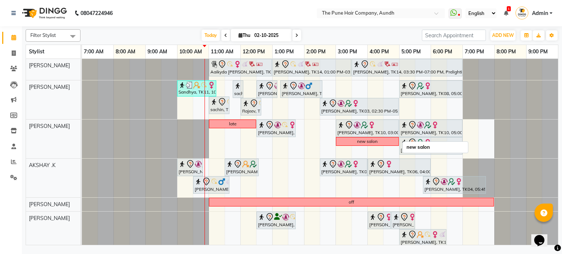
scroll to position [44, 0]
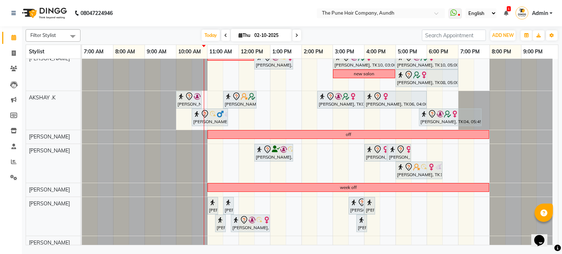
click at [296, 35] on icon at bounding box center [296, 35] width 3 height 4
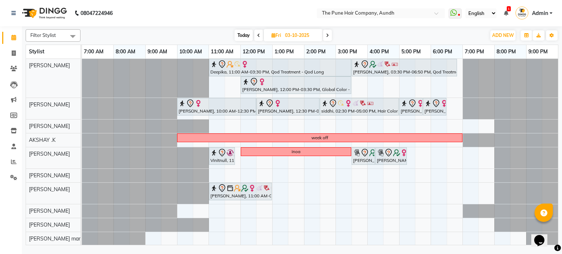
click at [243, 33] on span "Today" at bounding box center [243, 35] width 18 height 11
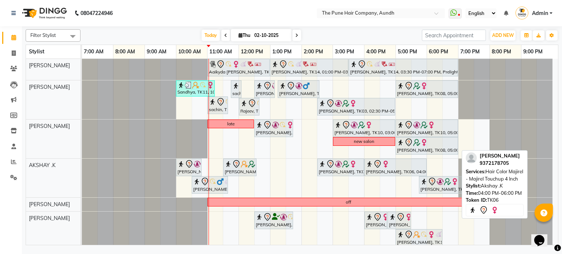
scroll to position [48, 0]
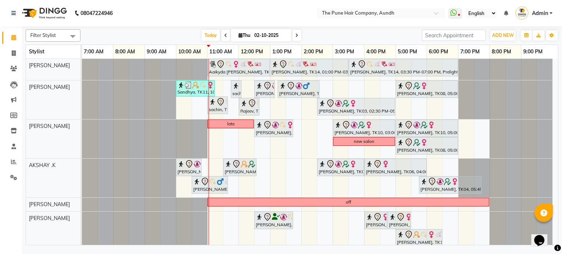
click at [296, 35] on icon at bounding box center [296, 35] width 3 height 4
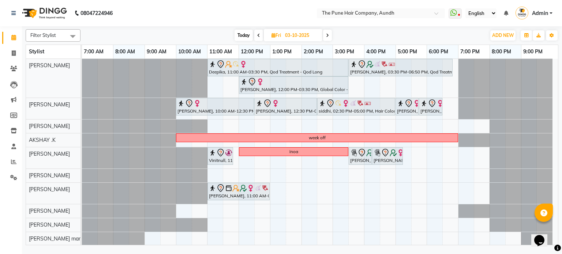
click at [328, 34] on icon at bounding box center [327, 35] width 3 height 4
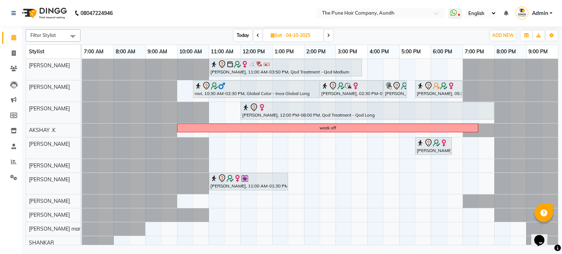
click at [326, 34] on span at bounding box center [328, 35] width 9 height 11
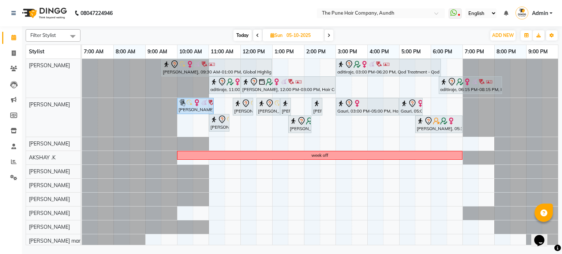
click at [327, 34] on icon at bounding box center [328, 35] width 3 height 4
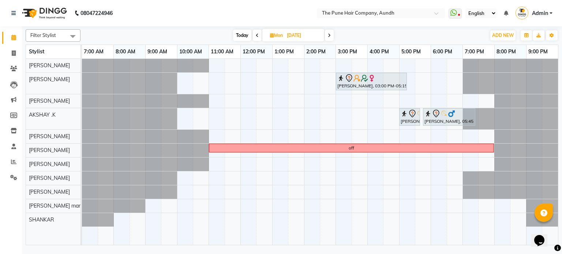
click at [327, 34] on span at bounding box center [329, 35] width 9 height 11
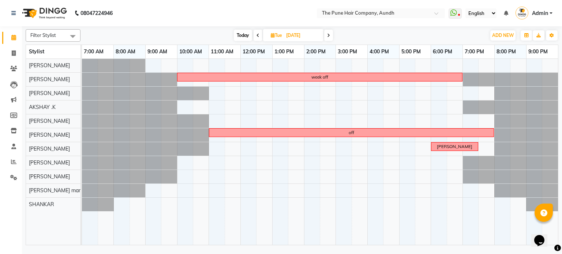
click at [327, 34] on icon at bounding box center [328, 35] width 3 height 4
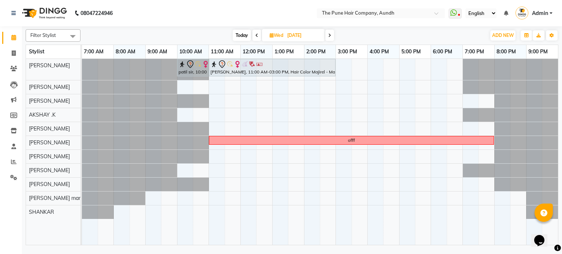
click at [327, 34] on span at bounding box center [329, 35] width 9 height 11
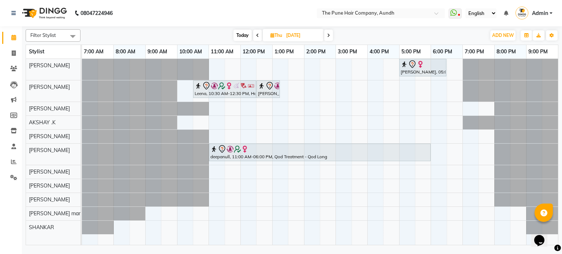
click at [327, 34] on icon at bounding box center [328, 35] width 3 height 4
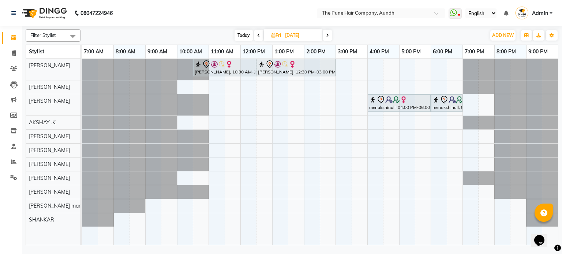
click at [327, 34] on icon at bounding box center [327, 35] width 3 height 4
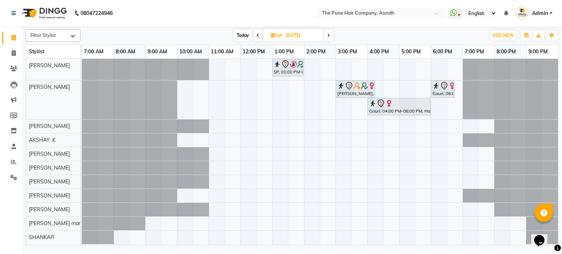
click at [327, 34] on icon at bounding box center [328, 35] width 3 height 4
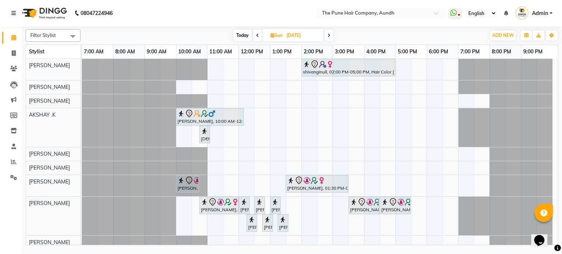
click at [327, 34] on icon at bounding box center [328, 35] width 3 height 4
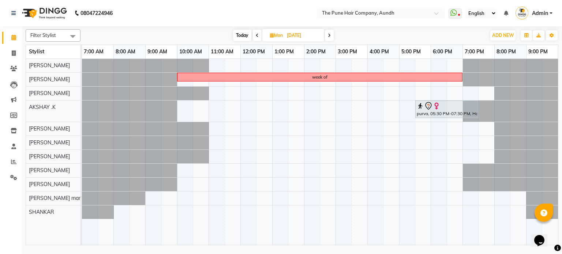
click at [326, 34] on span at bounding box center [329, 35] width 9 height 11
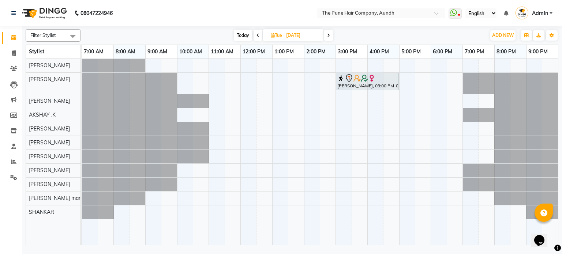
click at [326, 34] on span at bounding box center [328, 35] width 9 height 11
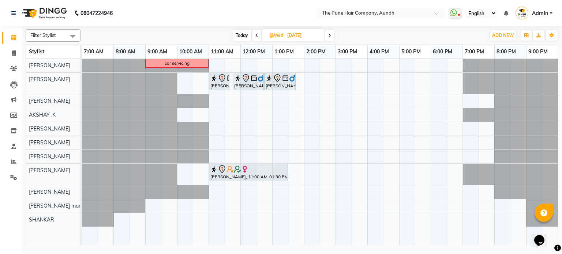
click at [326, 34] on span at bounding box center [329, 35] width 9 height 11
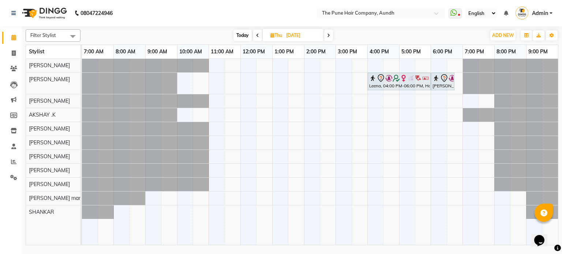
click at [326, 34] on span at bounding box center [328, 35] width 9 height 11
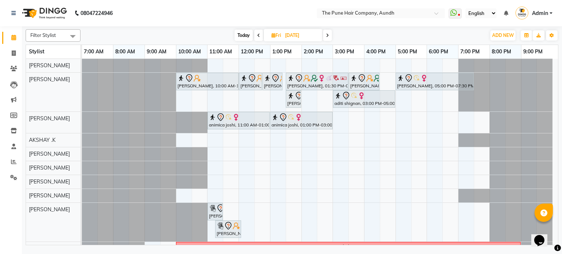
click at [326, 34] on icon at bounding box center [327, 35] width 3 height 4
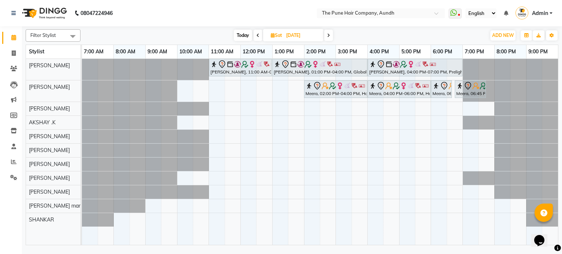
click at [326, 34] on span at bounding box center [328, 35] width 9 height 11
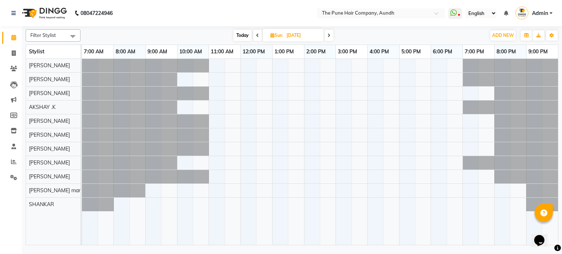
click at [246, 35] on span "Today" at bounding box center [242, 35] width 18 height 11
type input "02-10-2025"
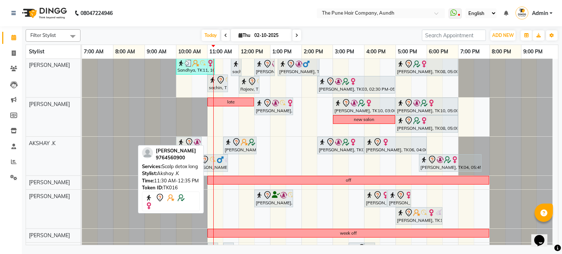
scroll to position [0, 0]
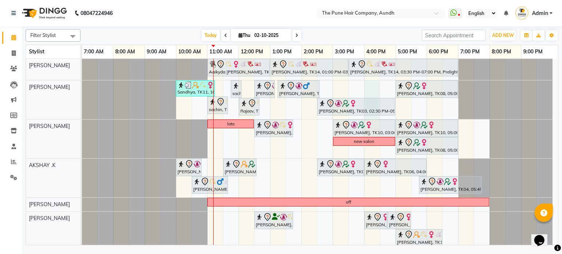
click at [368, 88] on div "Aaikyda [PERSON_NAME], TK07, 11:00 AM-01:00 PM, Hair Color Majirel - Majirel To…" at bounding box center [320, 202] width 476 height 286
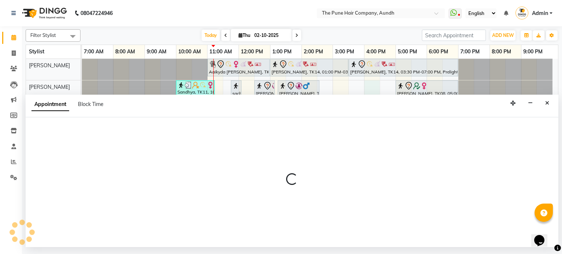
select select "3339"
select select "960"
select select "tentative"
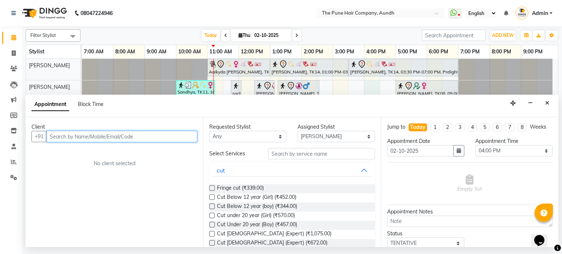
click at [101, 133] on input "text" at bounding box center [121, 136] width 151 height 11
click at [95, 138] on input "text" at bounding box center [121, 136] width 151 height 11
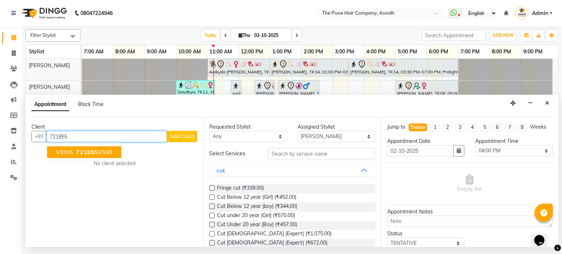
click at [94, 151] on span "721855" at bounding box center [87, 152] width 22 height 7
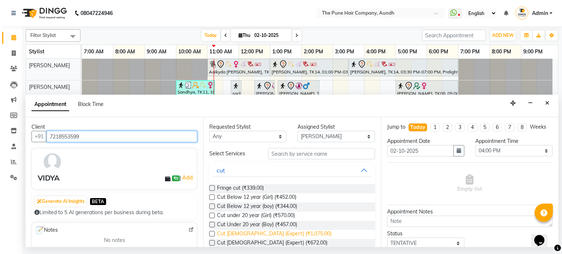
type input "7218553599"
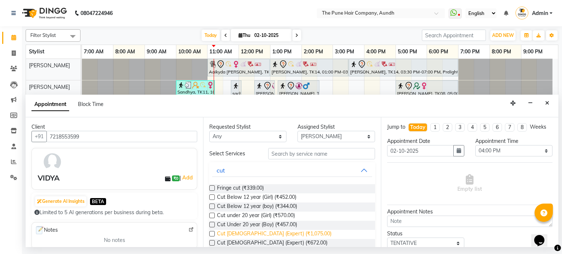
click at [256, 234] on span "Cut [DEMOGRAPHIC_DATA] (Expert) (₹1,075.00)" at bounding box center [274, 234] width 114 height 9
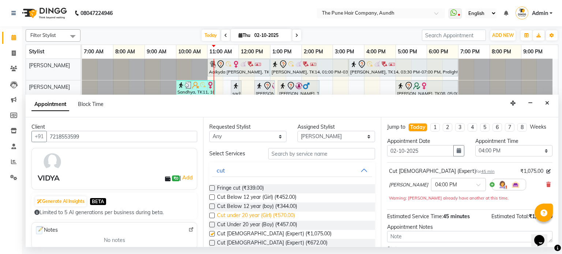
checkbox input "false"
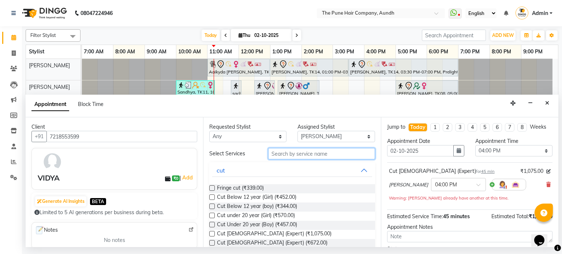
click at [303, 152] on input "text" at bounding box center [321, 153] width 107 height 11
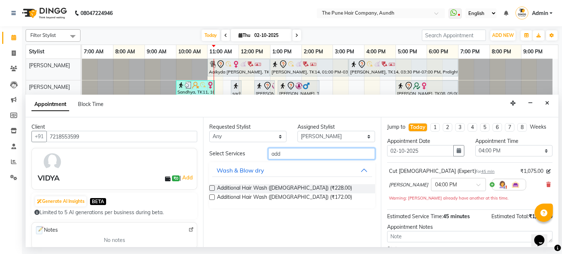
type input "add"
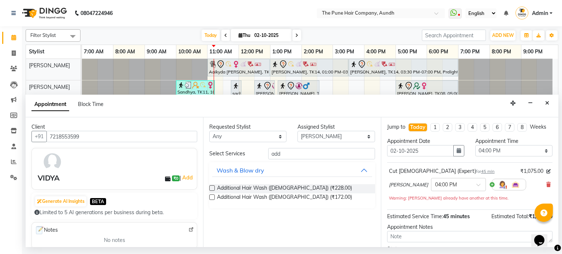
click at [213, 187] on label at bounding box center [211, 187] width 5 height 5
click at [213, 187] on input "checkbox" at bounding box center [211, 189] width 5 height 5
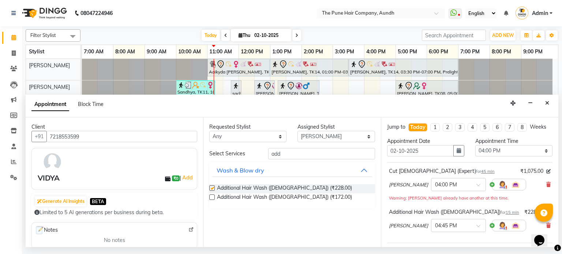
checkbox input "false"
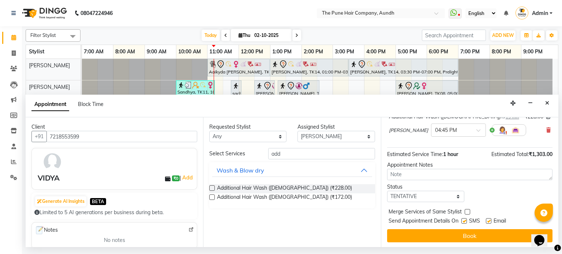
scroll to position [96, 0]
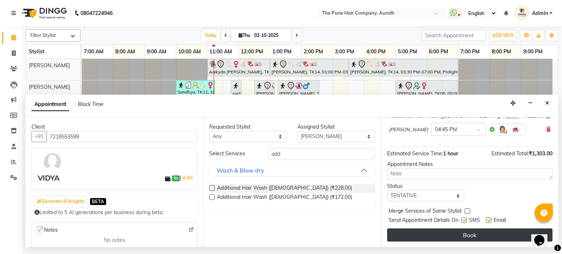
click at [487, 238] on button "Book" at bounding box center [469, 235] width 165 height 13
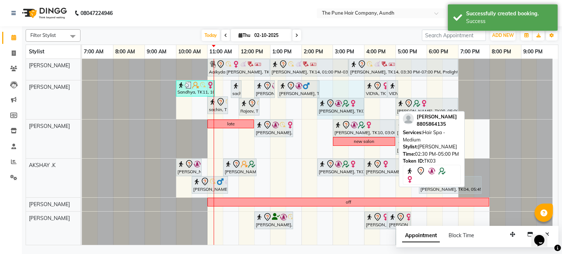
drag, startPoint x: 394, startPoint y: 105, endPoint x: 342, endPoint y: 81, distance: 57.1
click at [82, 110] on div "Sandhya, TK11, 10:00 AM-11:15 AM, Cut Under 20 year (Boy) sachin, TK13, 11:45 A…" at bounding box center [82, 99] width 0 height 39
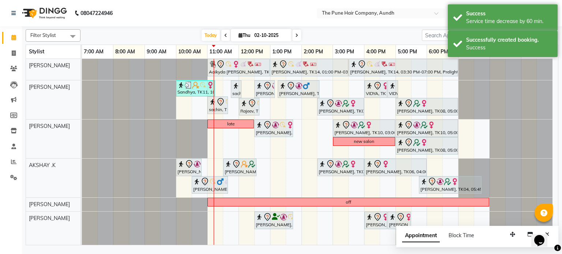
click at [271, 32] on input "02-10-2025" at bounding box center [270, 35] width 37 height 11
select select "10"
select select "2025"
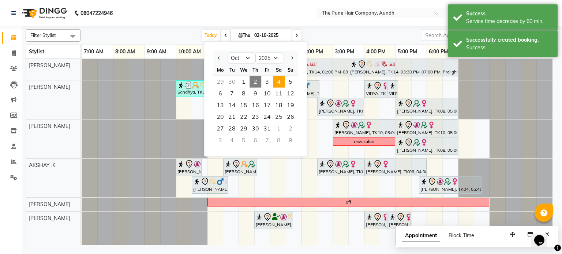
click at [279, 86] on span "4" at bounding box center [279, 82] width 12 height 12
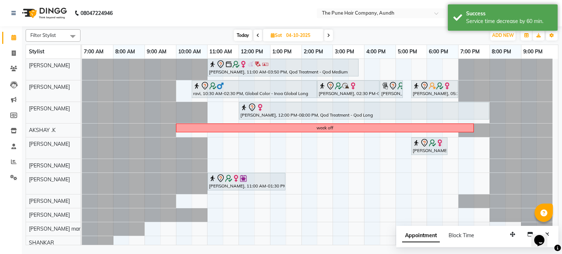
click at [248, 33] on span "Today" at bounding box center [243, 35] width 18 height 11
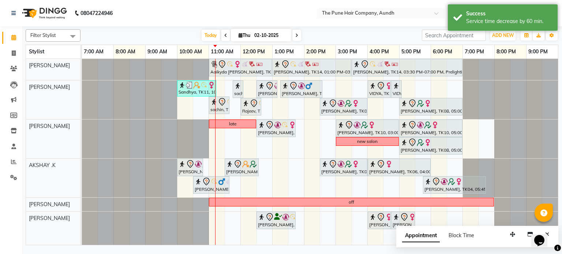
click at [295, 32] on span at bounding box center [296, 35] width 9 height 11
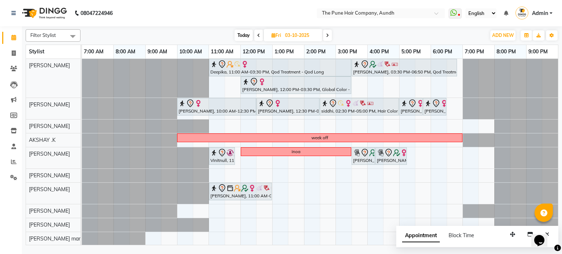
click at [328, 32] on span at bounding box center [327, 35] width 9 height 11
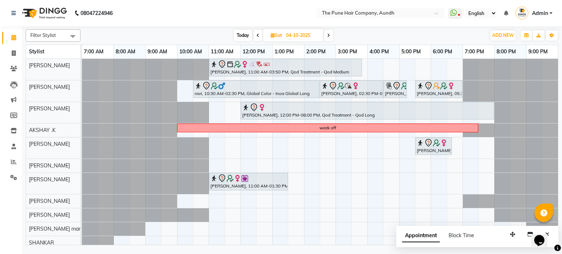
click at [328, 32] on span at bounding box center [328, 35] width 9 height 11
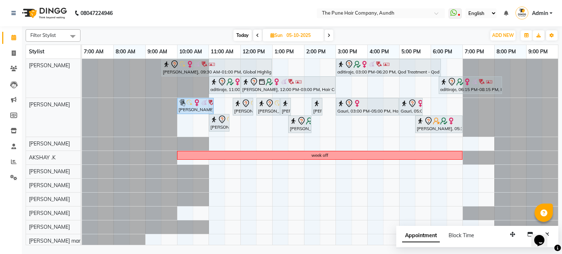
click at [258, 36] on span at bounding box center [257, 35] width 9 height 11
type input "04-10-2025"
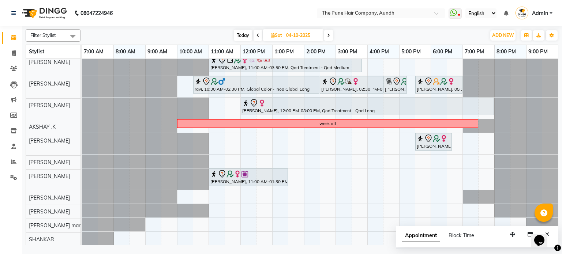
scroll to position [3, 0]
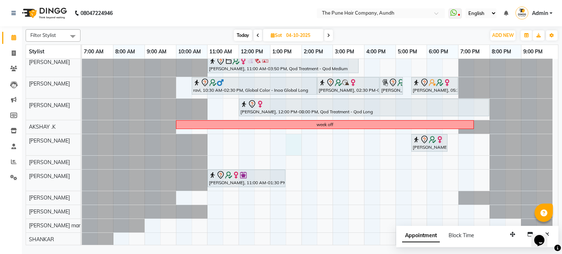
click at [291, 136] on div "[PERSON_NAME], 11:00 AM-03:50 PM, Qod Treatment - Qod Medium ravi, 10:30 AM-02:…" at bounding box center [320, 151] width 476 height 191
select select "12769"
select select "810"
select select "tentative"
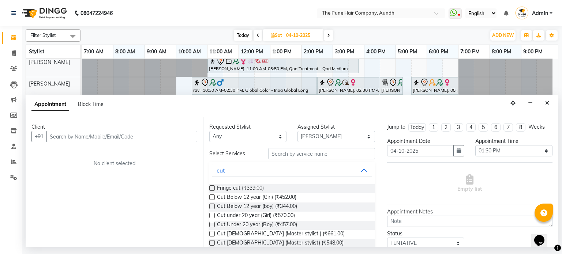
drag, startPoint x: 151, startPoint y: 140, endPoint x: 149, endPoint y: 128, distance: 12.3
click at [149, 129] on div "Client +91 No client selected" at bounding box center [114, 182] width 177 height 130
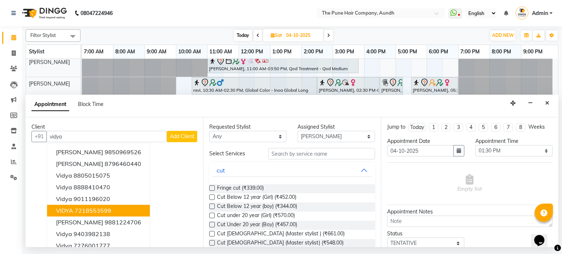
click at [94, 211] on ngb-highlight "7218553599" at bounding box center [93, 210] width 37 height 7
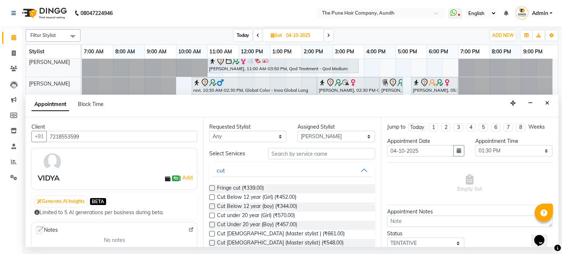
type input "7218553599"
click at [211, 233] on label at bounding box center [211, 233] width 5 height 5
click at [211, 233] on input "checkbox" at bounding box center [211, 234] width 5 height 5
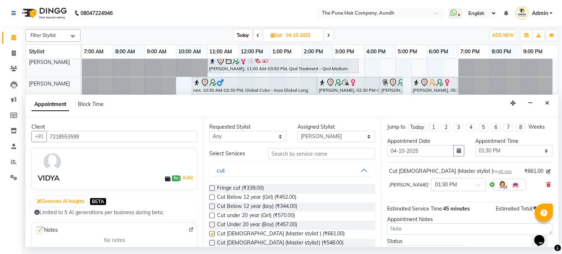
checkbox input "false"
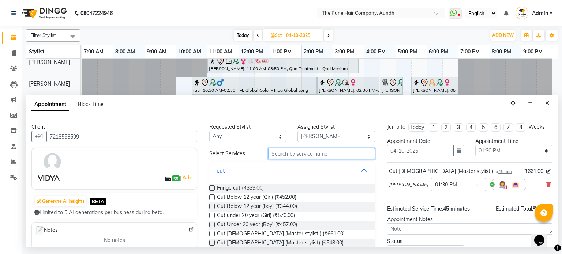
click at [296, 153] on input "text" at bounding box center [321, 153] width 107 height 11
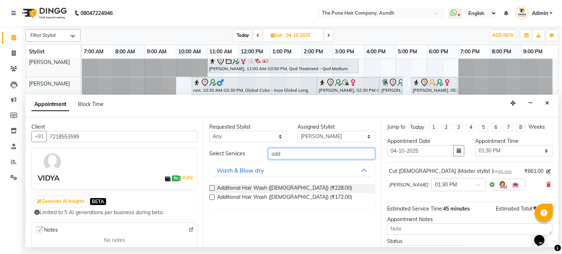
type input "add"
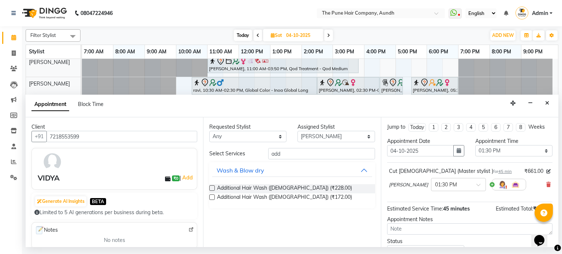
click at [212, 188] on label at bounding box center [211, 187] width 5 height 5
click at [212, 188] on input "checkbox" at bounding box center [211, 189] width 5 height 5
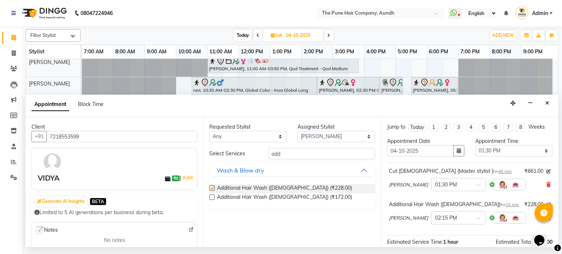
checkbox input "false"
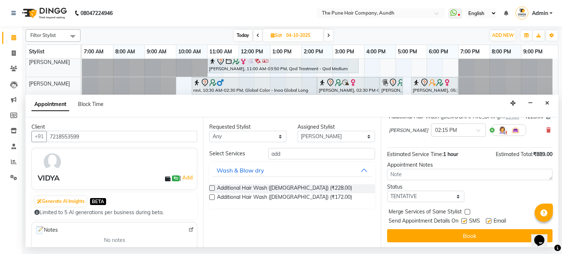
scroll to position [88, 0]
click at [546, 131] on icon at bounding box center [548, 129] width 4 height 5
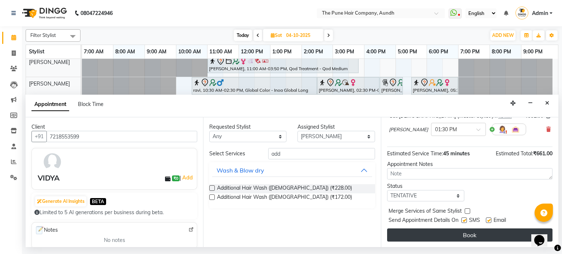
click at [468, 238] on button "Book" at bounding box center [469, 235] width 165 height 13
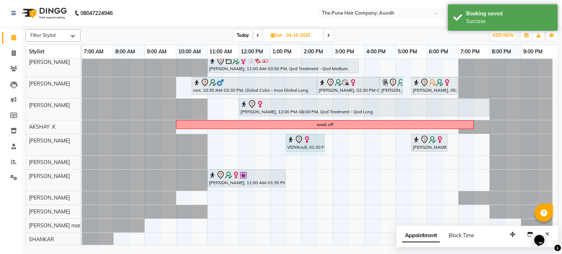
drag, startPoint x: 308, startPoint y: 140, endPoint x: 323, endPoint y: 139, distance: 15.4
click at [82, 139] on div "VIDYAnull, 01:30 PM-02:15 PM, Cut [DEMOGRAPHIC_DATA] (Master stylist ) [PERSON_…" at bounding box center [82, 144] width 0 height 21
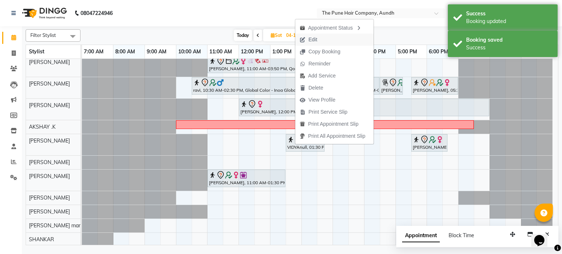
click at [323, 40] on button "Edit" at bounding box center [334, 40] width 78 height 12
select select "tentative"
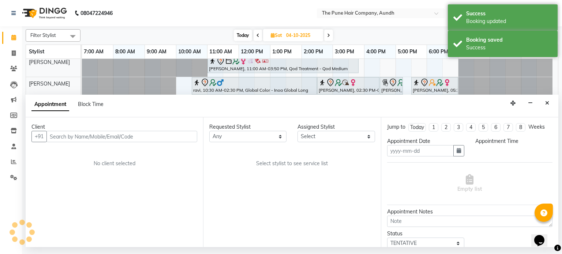
type input "04-10-2025"
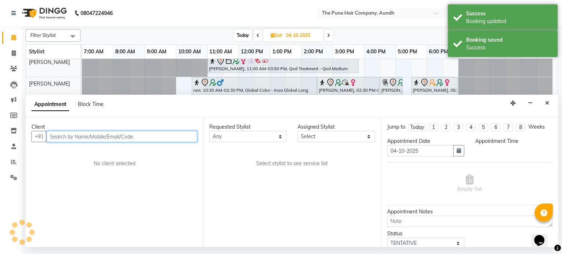
select select "12769"
select select "810"
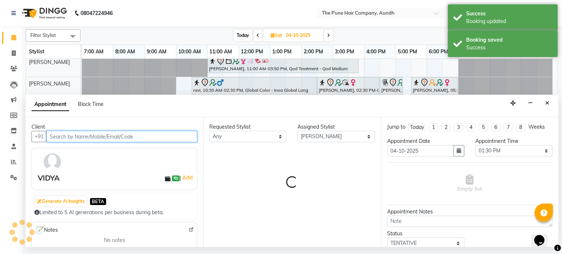
select select "660"
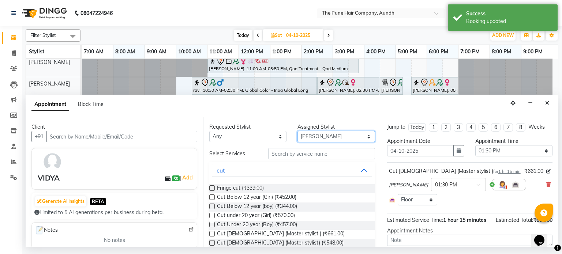
click at [336, 136] on select "Select AKSHAY .K [PERSON_NAME] [PERSON_NAME] [PERSON_NAME] [PERSON_NAME] mane […" at bounding box center [335, 136] width 77 height 11
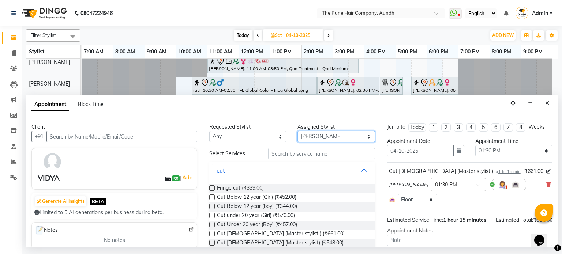
select select "18078"
click at [297, 131] on select "Select AKSHAY .K [PERSON_NAME] [PERSON_NAME] [PERSON_NAME] [PERSON_NAME] mane […" at bounding box center [335, 136] width 77 height 11
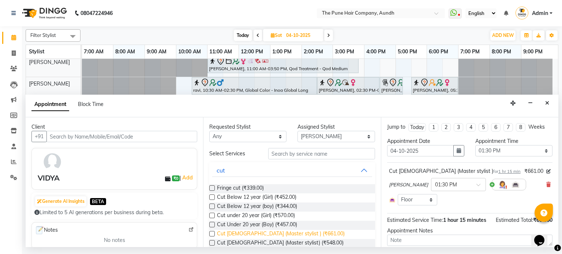
click at [241, 236] on span "Cut [DEMOGRAPHIC_DATA] (Master stylist ) (₹661.00)" at bounding box center [281, 234] width 128 height 9
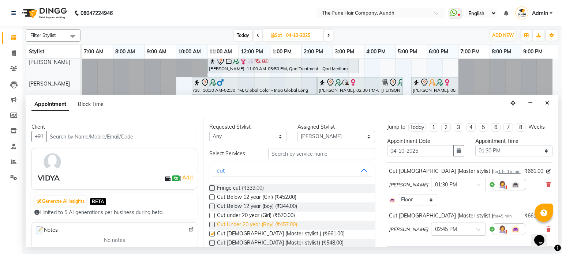
checkbox input "false"
click at [454, 231] on input "text" at bounding box center [451, 229] width 32 height 8
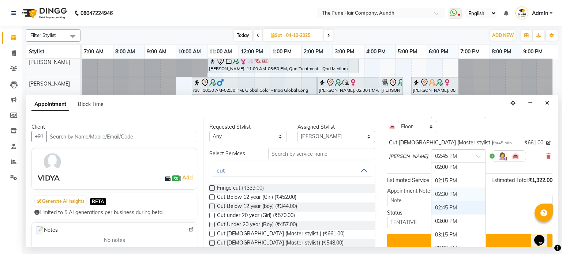
scroll to position [299, 0]
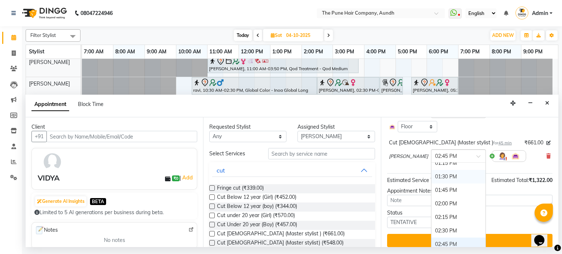
click at [452, 172] on div "01:30 PM" at bounding box center [458, 177] width 54 height 14
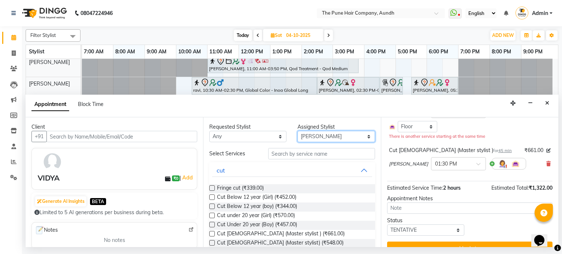
click at [336, 136] on select "Select AKSHAY .K [PERSON_NAME] [PERSON_NAME] [PERSON_NAME] [PERSON_NAME] mane […" at bounding box center [335, 136] width 77 height 11
select select "78334"
click at [297, 131] on select "Select AKSHAY .K [PERSON_NAME] [PERSON_NAME] [PERSON_NAME] [PERSON_NAME] mane […" at bounding box center [335, 136] width 77 height 11
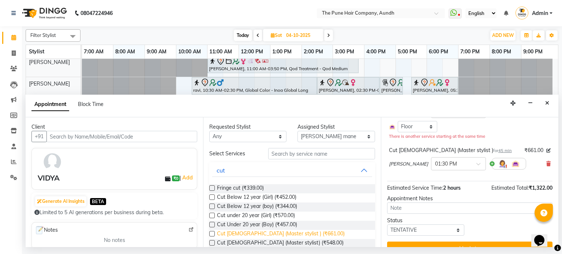
click at [239, 232] on span "Cut [DEMOGRAPHIC_DATA] (Master stylist ) (₹661.00)" at bounding box center [281, 234] width 128 height 9
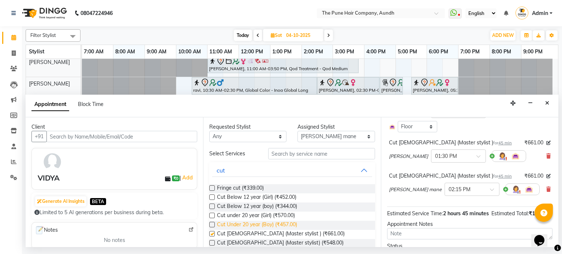
checkbox input "false"
click at [448, 190] on input "text" at bounding box center [464, 189] width 32 height 8
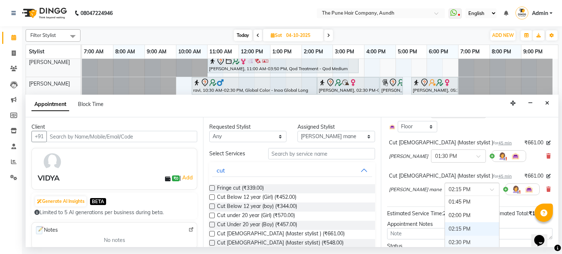
scroll to position [304, 0]
click at [445, 202] on div "01:30 PM" at bounding box center [472, 200] width 54 height 14
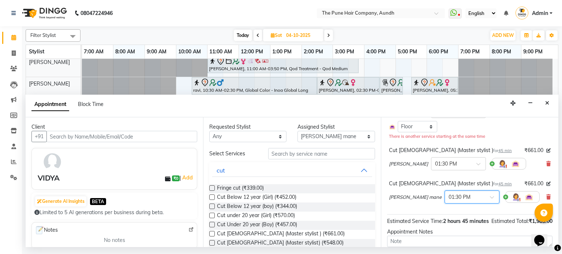
scroll to position [127, 0]
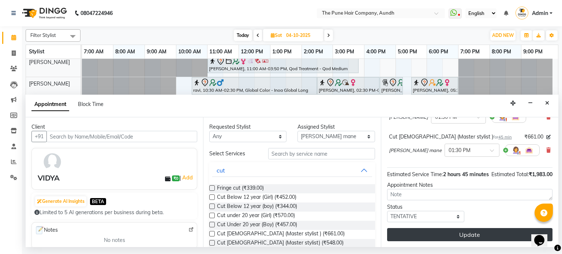
click at [471, 232] on button "Update" at bounding box center [469, 234] width 165 height 13
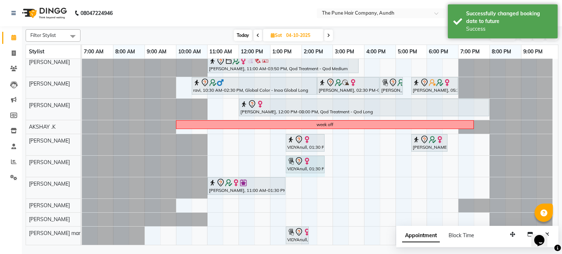
drag, startPoint x: 308, startPoint y: 159, endPoint x: 327, endPoint y: 161, distance: 19.9
click at [327, 161] on div "[PERSON_NAME], 11:00 AM-03:50 PM, Qod Treatment - Qod Medium ravi, 10:30 AM-02:…" at bounding box center [320, 159] width 476 height 206
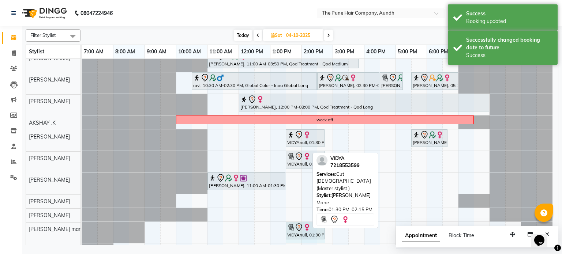
scroll to position [9, 0]
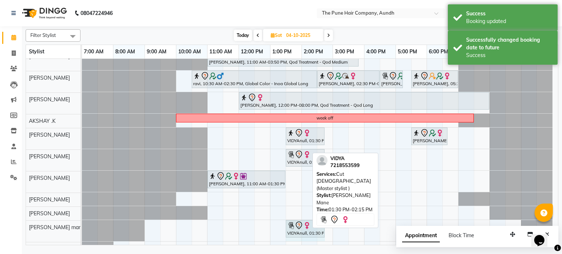
drag, startPoint x: 307, startPoint y: 233, endPoint x: 325, endPoint y: 234, distance: 17.6
click at [82, 234] on div "VIDYAnull, 01:30 PM-02:15 PM, Cut [DEMOGRAPHIC_DATA] (Master stylist ) VIDYAnul…" at bounding box center [82, 230] width 0 height 21
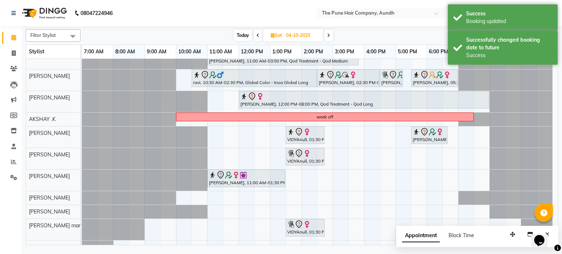
click at [363, 30] on div "[DATE] [DATE]" at bounding box center [283, 35] width 398 height 11
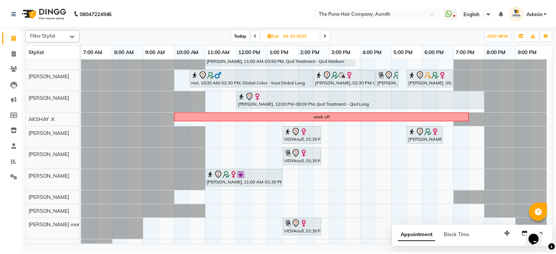
scroll to position [0, 0]
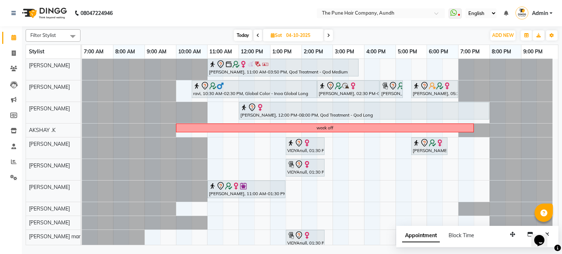
click at [243, 28] on div "Filter Stylist Select All AKSHAY .K [PERSON_NAME] [PERSON_NAME] [PERSON_NAME] […" at bounding box center [292, 135] width 533 height 219
click at [243, 31] on span "Today" at bounding box center [243, 35] width 18 height 11
type input "02-10-2025"
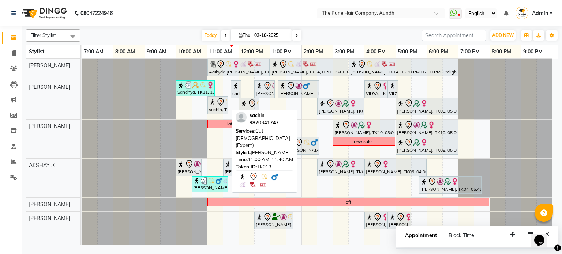
click at [224, 105] on icon at bounding box center [220, 102] width 9 height 9
select select "7"
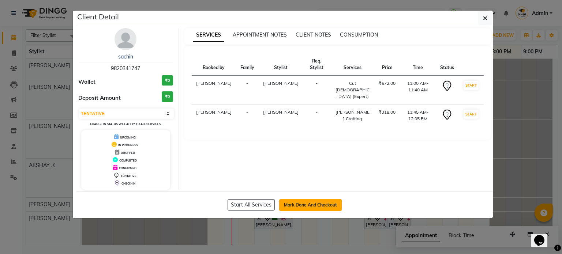
click at [327, 207] on button "Mark Done And Checkout" at bounding box center [310, 205] width 63 height 12
select select "service"
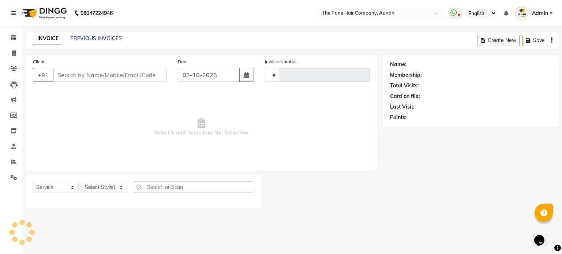
type input "5433"
select select "106"
type input "9820341747"
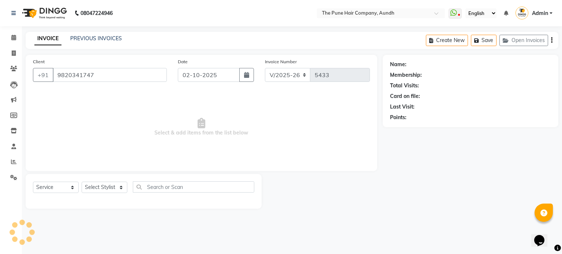
select select "3339"
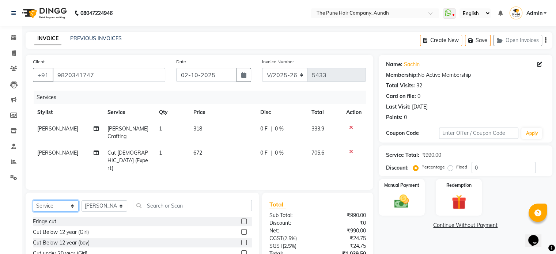
click at [72, 200] on select "Select Service Product Membership Package Voucher Prepaid Gift Card" at bounding box center [56, 205] width 46 height 11
click at [33, 200] on select "Select Service Product Membership Package Voucher Prepaid Gift Card" at bounding box center [56, 205] width 46 height 11
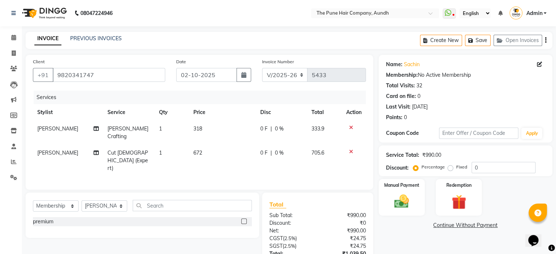
click at [245, 219] on label at bounding box center [243, 221] width 5 height 5
click at [245, 219] on input "checkbox" at bounding box center [243, 221] width 5 height 5
select select "select"
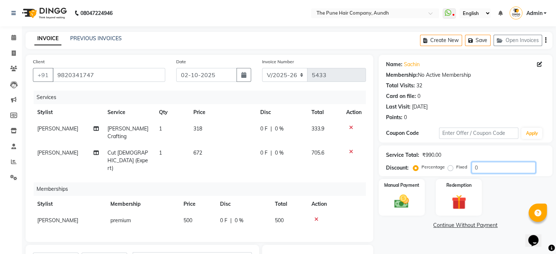
click at [528, 166] on input "0" at bounding box center [504, 167] width 64 height 11
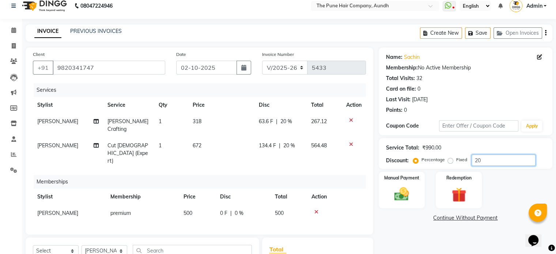
scroll to position [92, 0]
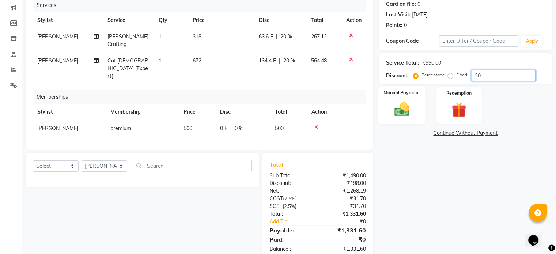
type input "20"
click at [411, 116] on img at bounding box center [402, 110] width 25 height 18
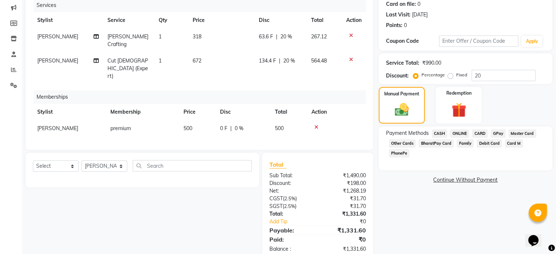
click at [458, 132] on span "ONLINE" at bounding box center [459, 133] width 19 height 8
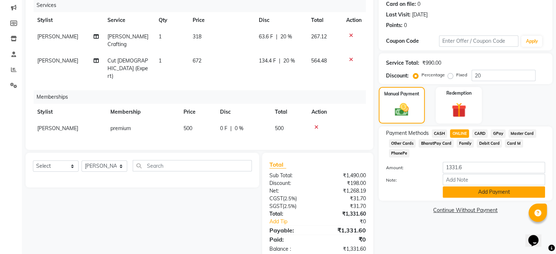
click at [484, 187] on button "Add Payment" at bounding box center [494, 192] width 102 height 11
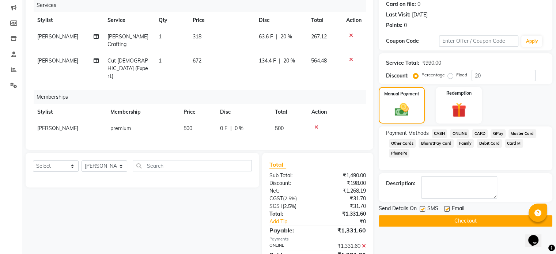
scroll to position [107, 0]
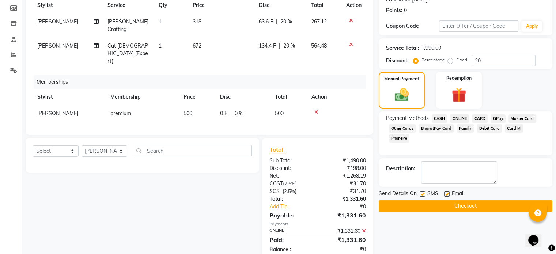
click at [448, 195] on label at bounding box center [446, 193] width 5 height 5
click at [448, 195] on input "checkbox" at bounding box center [446, 194] width 5 height 5
checkbox input "false"
click at [421, 194] on label at bounding box center [422, 193] width 5 height 5
click at [421, 194] on input "checkbox" at bounding box center [422, 194] width 5 height 5
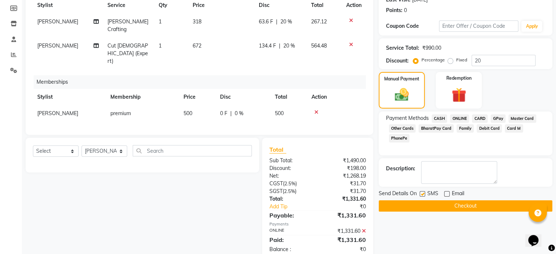
checkbox input "false"
click at [448, 207] on button "Checkout" at bounding box center [466, 205] width 174 height 11
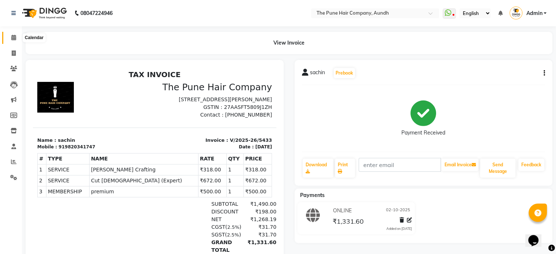
click at [10, 38] on span at bounding box center [13, 38] width 13 height 8
